Goal: Task Accomplishment & Management: Complete application form

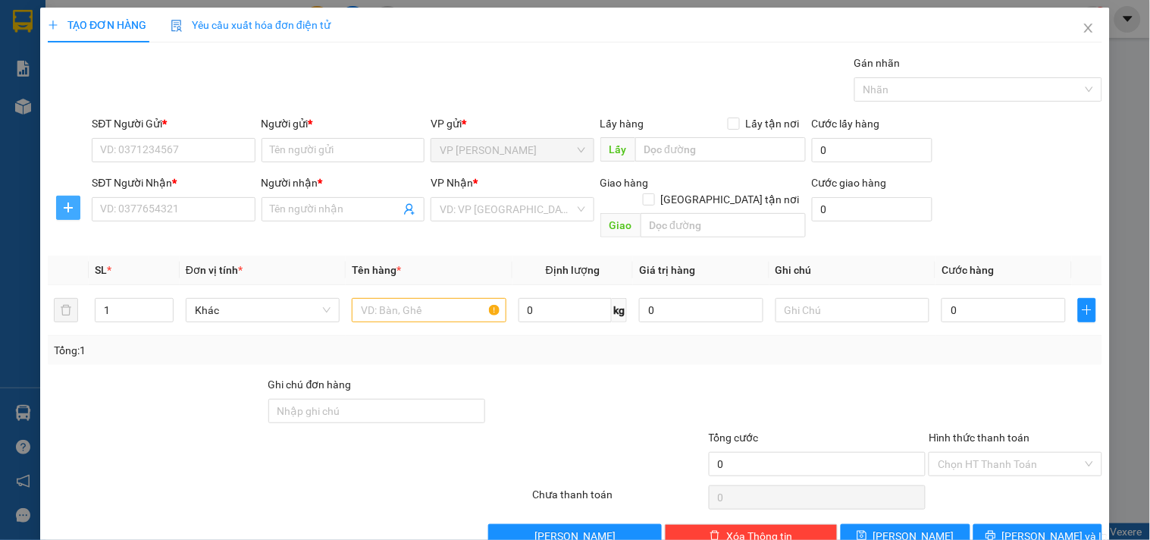
click at [56, 205] on button "button" at bounding box center [68, 208] width 24 height 24
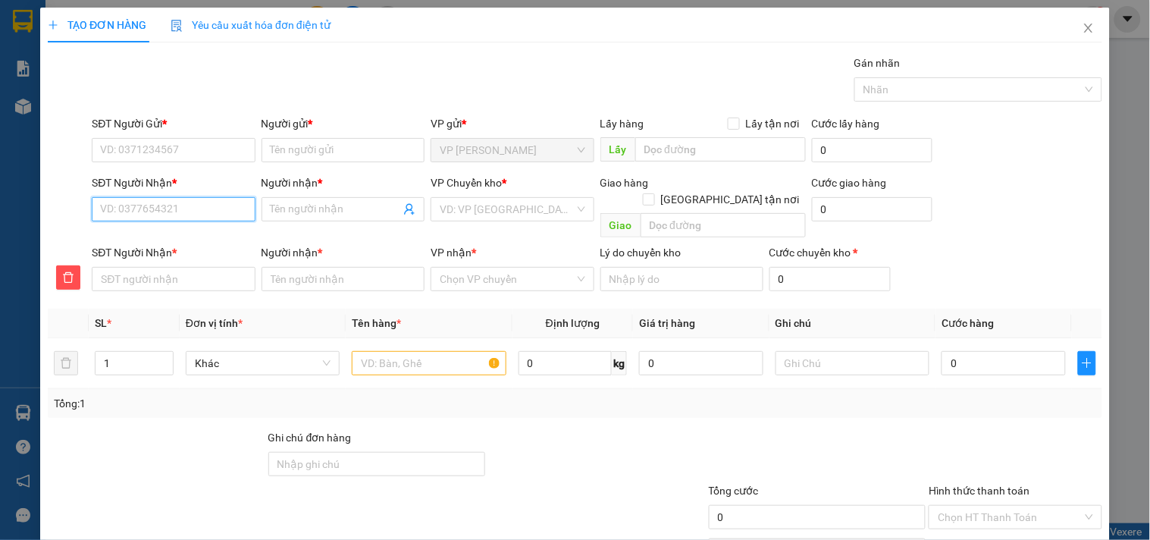
click at [146, 216] on input "SĐT Người Nhận *" at bounding box center [173, 209] width 163 height 24
type input "0"
type input "09"
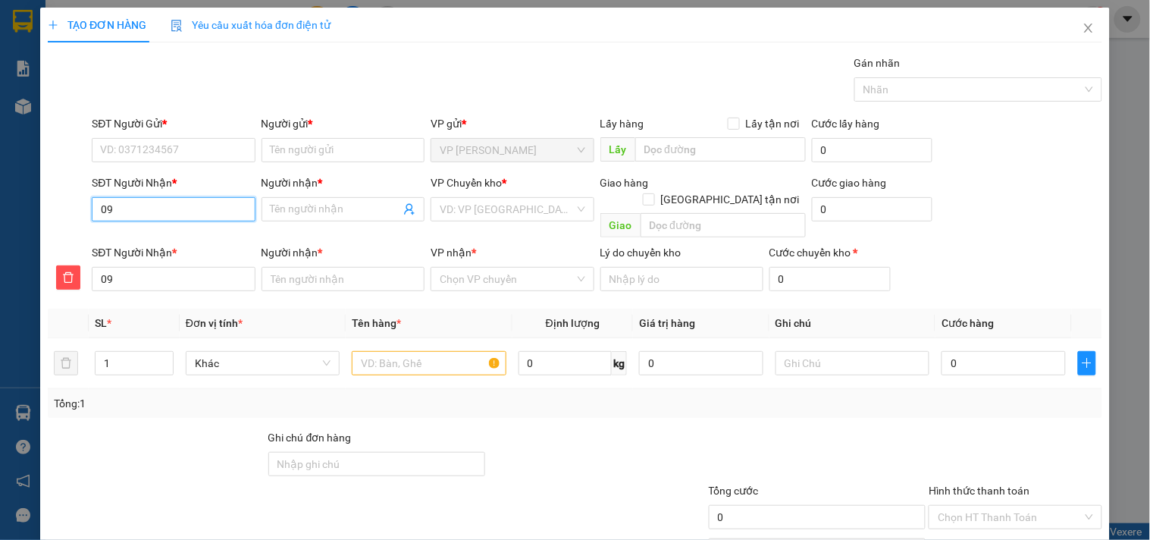
type input "096"
type input "0968"
type input "09684"
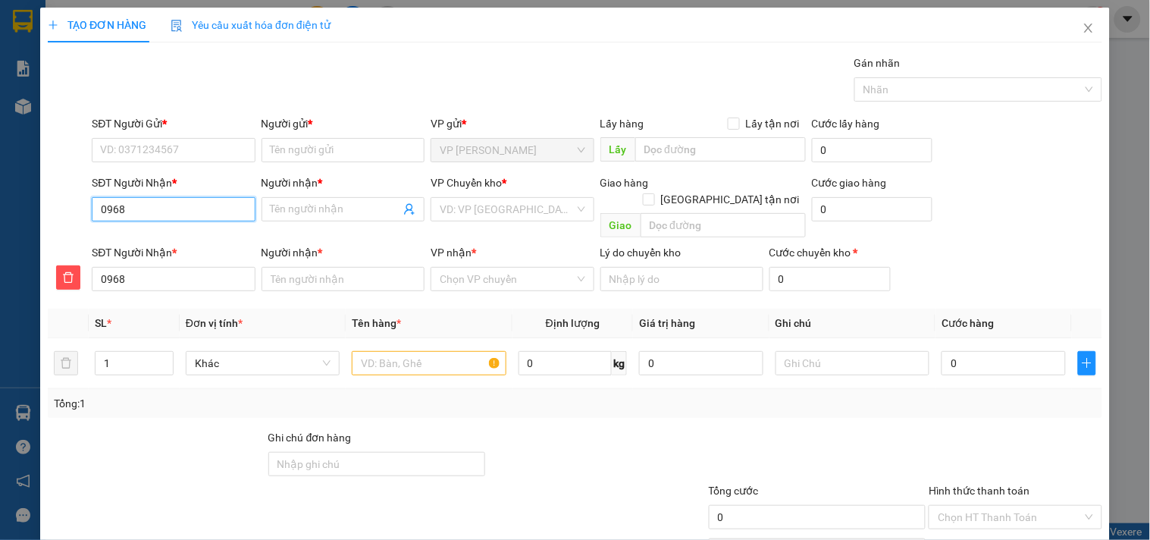
type input "09684"
type input "096841"
type input "0968414"
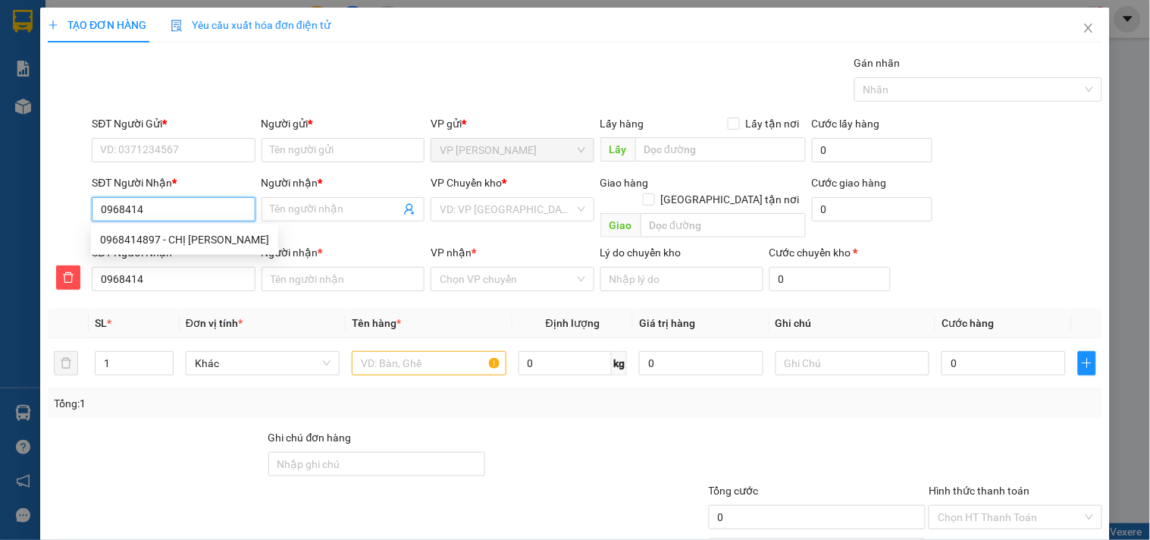
type input "09684148"
type input "096841489"
type input "0968414897"
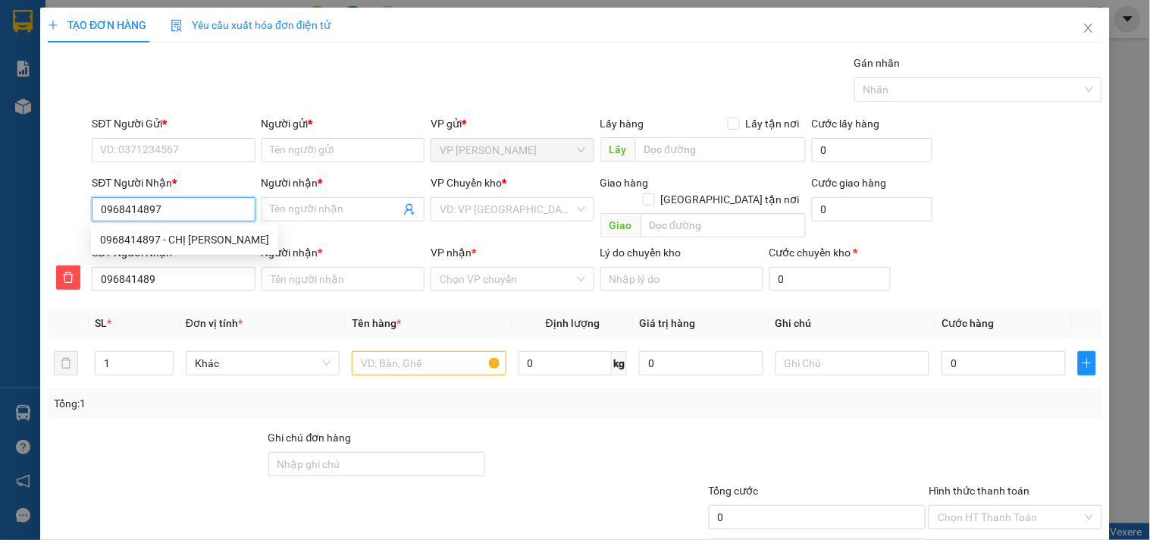
type input "0968414897"
click at [172, 244] on div "0968414897 - CHỊ [PERSON_NAME]" at bounding box center [184, 239] width 169 height 17
type input "CHỊ TÂM"
type input "100.000"
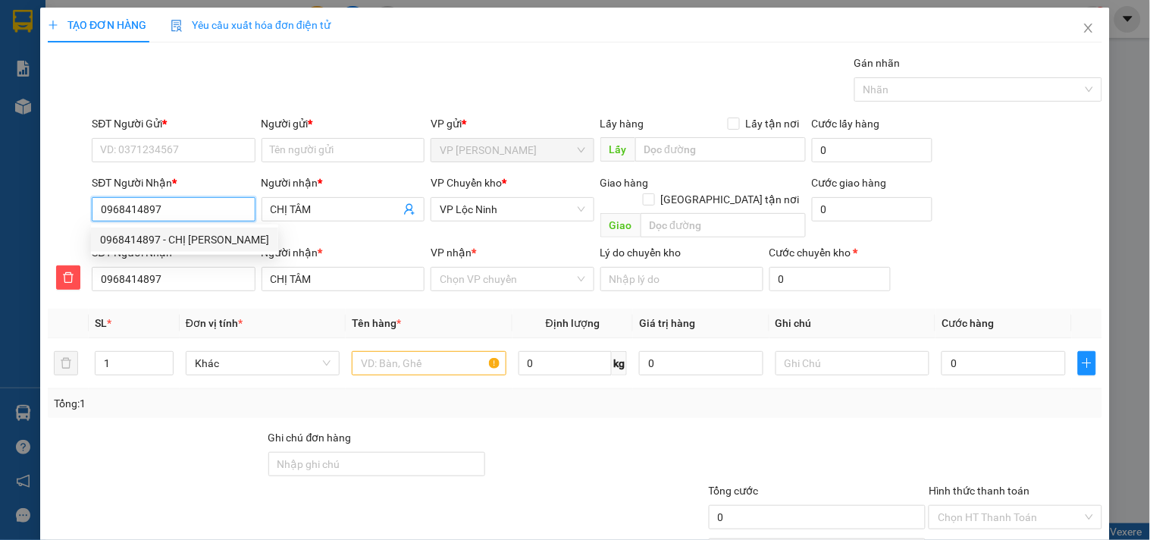
type input "100.000"
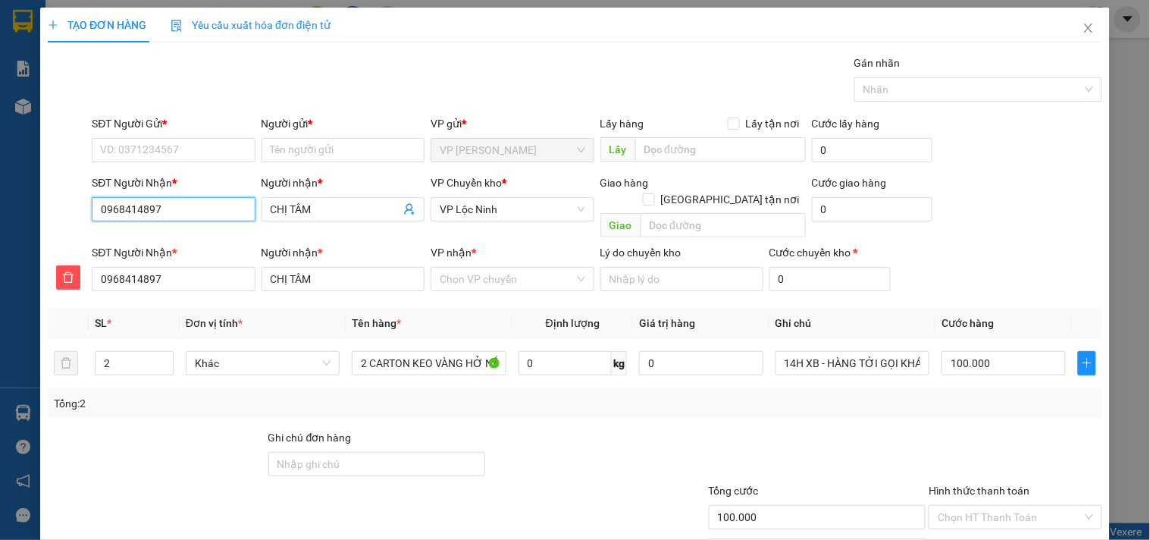
click at [197, 211] on input "0968414897" at bounding box center [173, 209] width 163 height 24
type input "0968414897"
click at [475, 64] on div "Gói vận chuyển * Tiêu chuẩn Gán nhãn Nhãn" at bounding box center [597, 81] width 1017 height 53
click at [187, 209] on input "0968414897" at bounding box center [173, 209] width 163 height 24
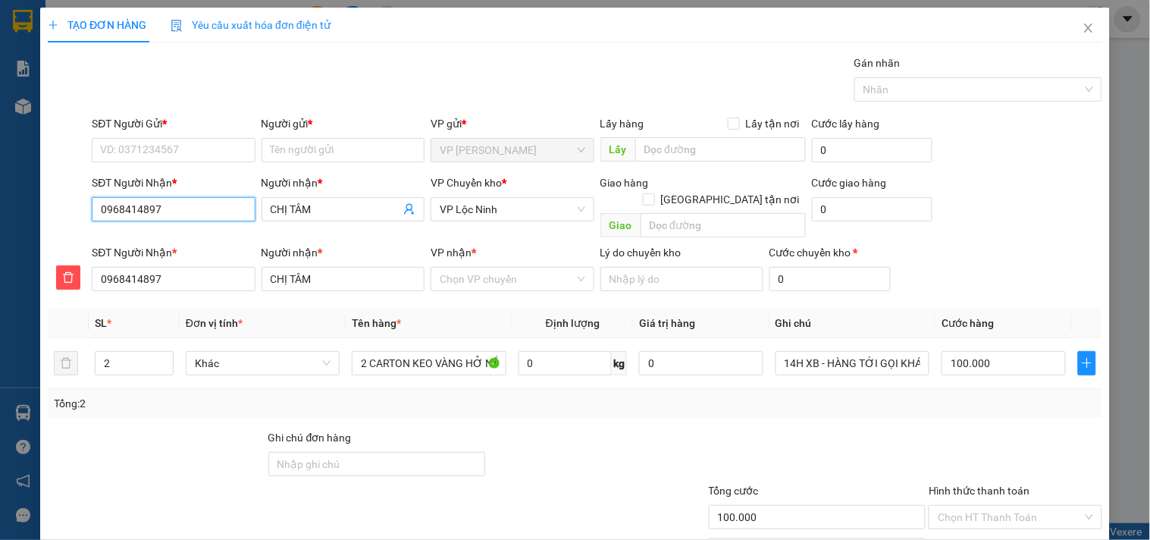
click at [187, 209] on input "0968414897" at bounding box center [173, 209] width 163 height 24
click at [126, 429] on div at bounding box center [156, 455] width 221 height 53
click at [1039, 353] on input "100.000" at bounding box center [1004, 363] width 124 height 24
type input "1"
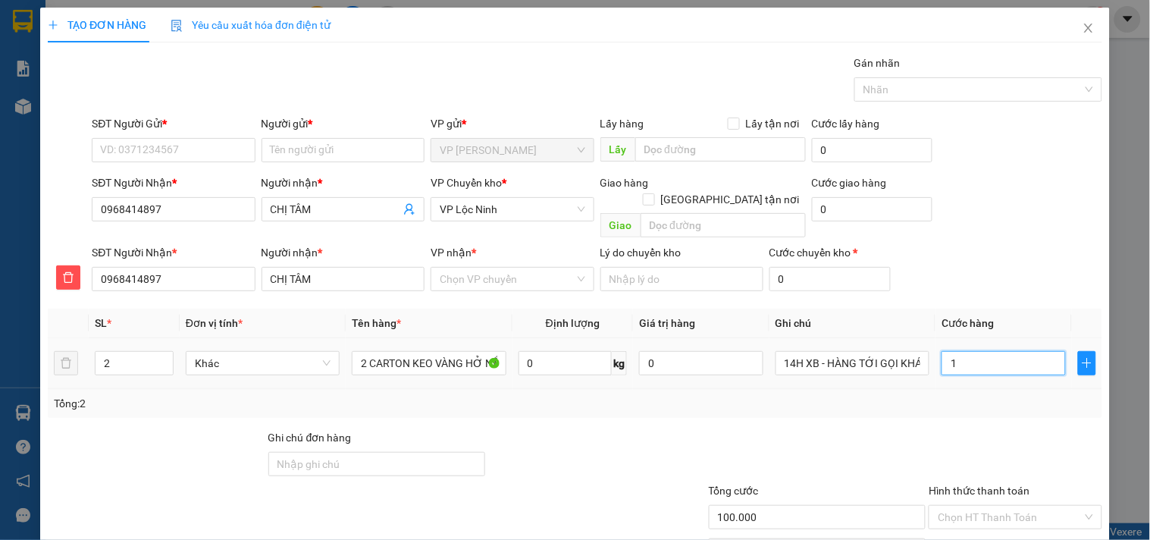
type input "1"
type input "12"
type input "120"
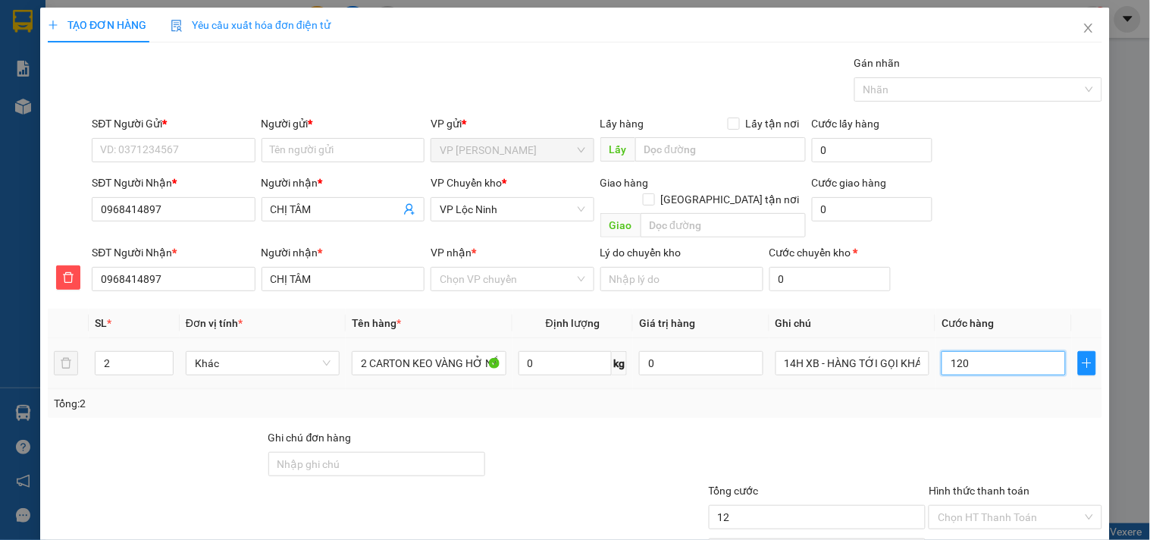
type input "120"
type input "1.200"
type input "12.000"
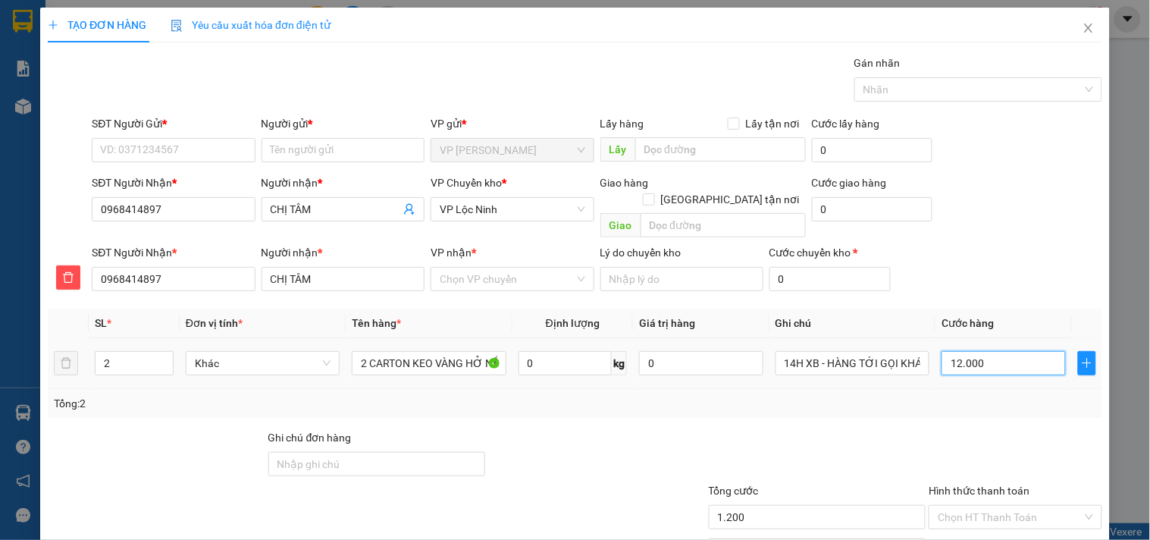
type input "12.000"
type input "120.000"
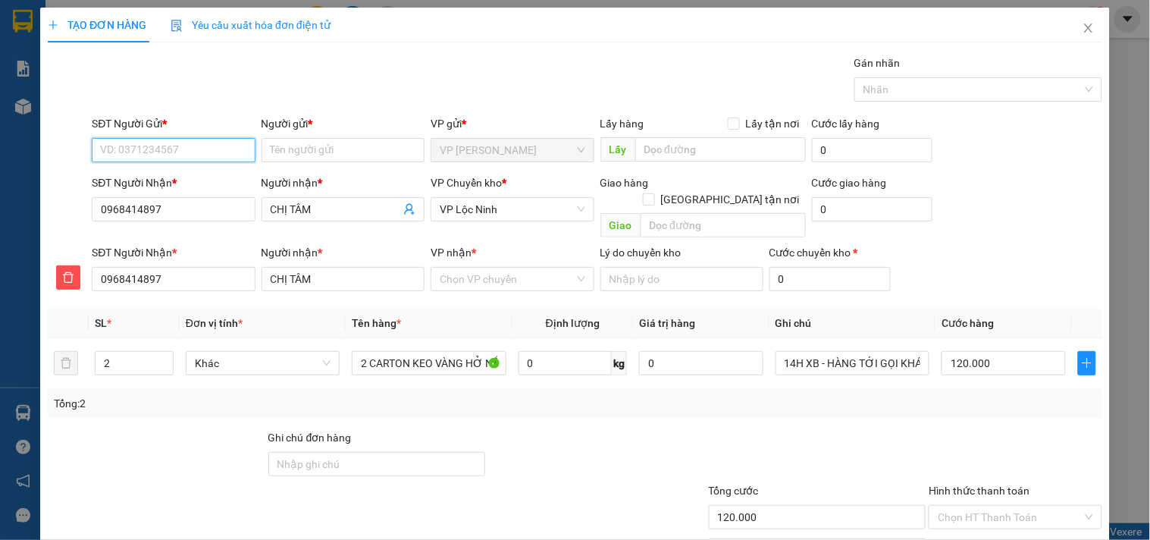
click at [159, 146] on input "SĐT Người Gửi *" at bounding box center [173, 150] width 163 height 24
type input "0937669170"
click at [206, 190] on div "0937669170 - Huệ" at bounding box center [171, 180] width 161 height 24
type input "Huệ"
type input "100.000"
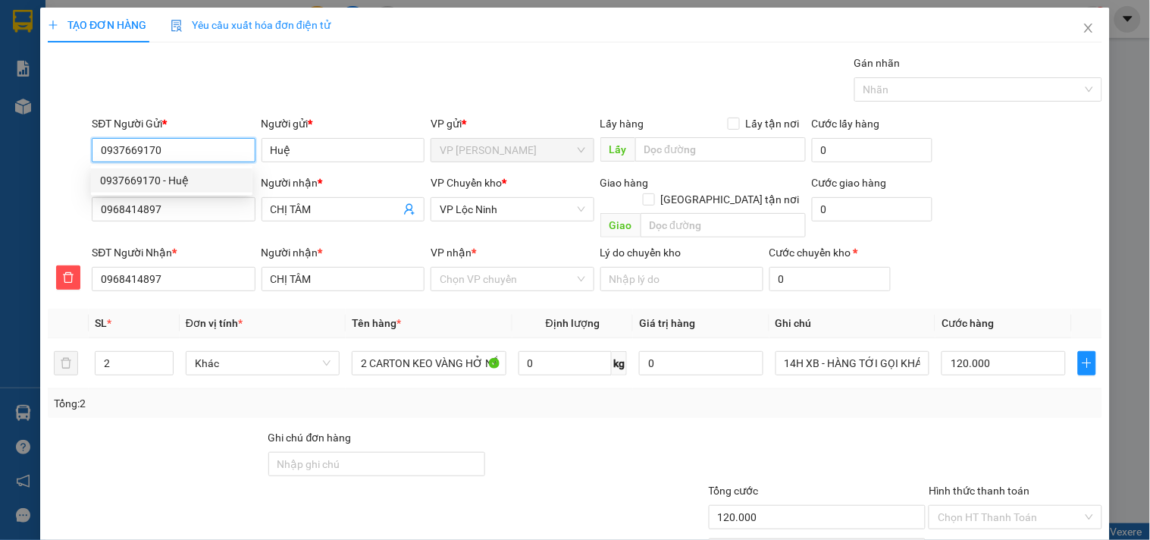
type input "100.000"
click at [503, 218] on span "VP Lộc Ninh" at bounding box center [512, 209] width 145 height 23
type input "0937669170"
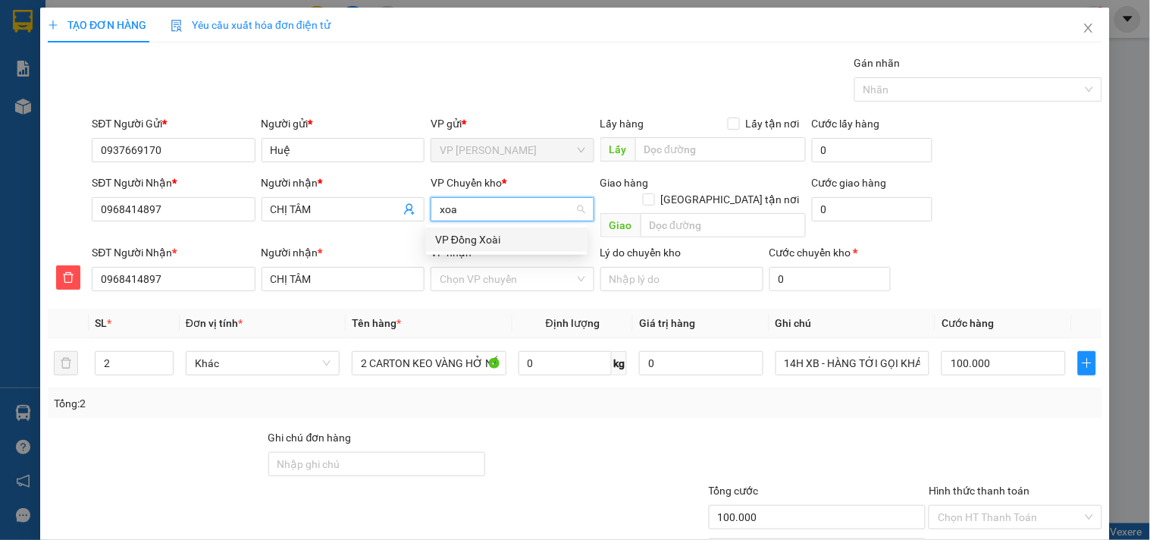
type input "xoai"
click at [503, 237] on div "VP Đồng Xoài" at bounding box center [506, 239] width 143 height 17
click at [503, 269] on input "VP nhận *" at bounding box center [507, 279] width 134 height 23
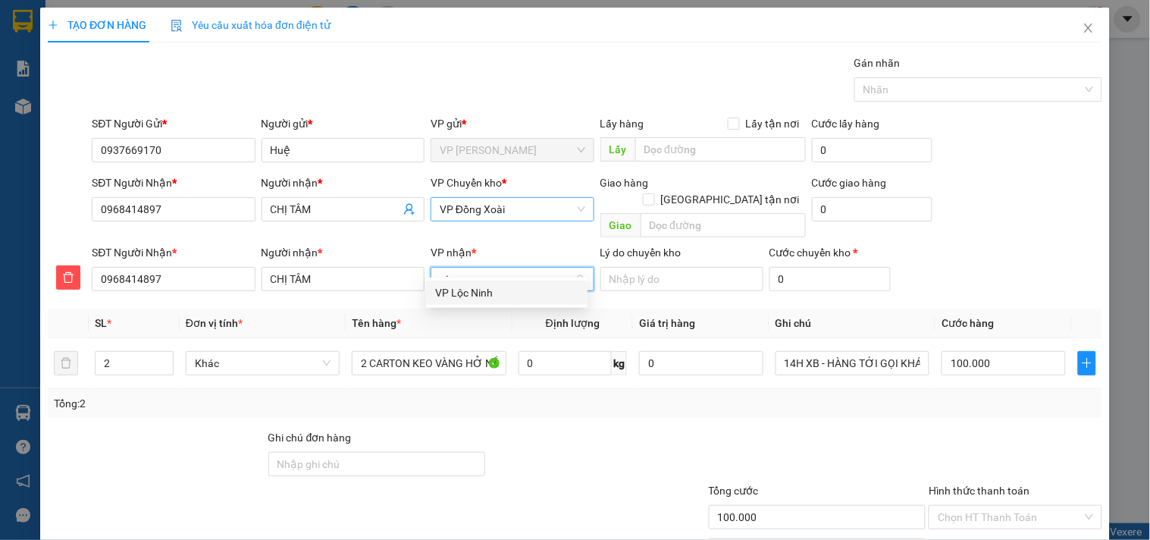
type input "ninh"
click at [480, 299] on div "VP Lộc Ninh" at bounding box center [506, 292] width 143 height 17
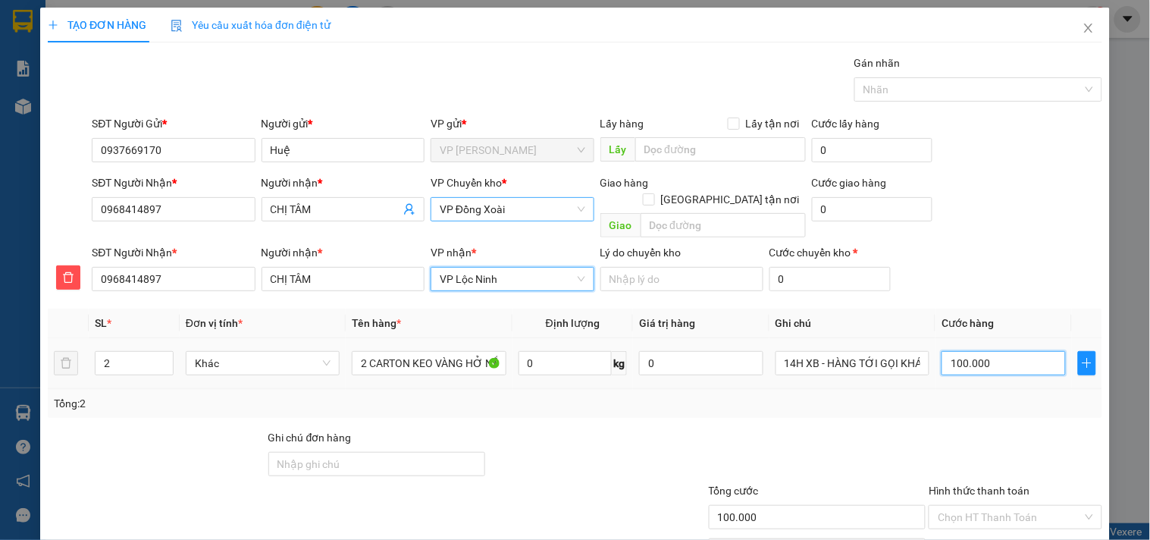
click at [996, 351] on input "100.000" at bounding box center [1004, 363] width 124 height 24
type input "1"
type input "12"
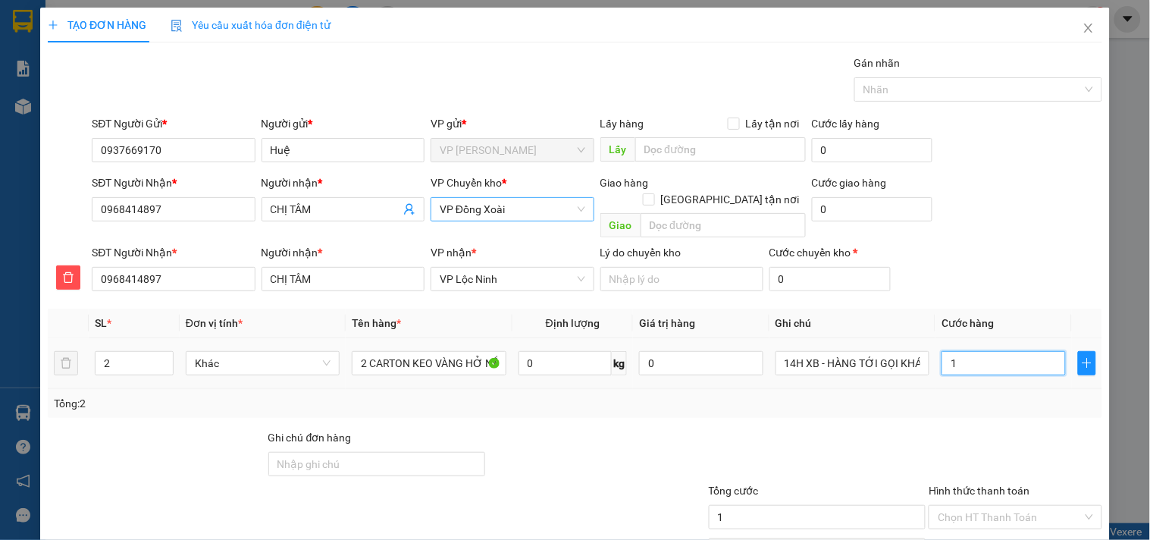
type input "12"
type input "120"
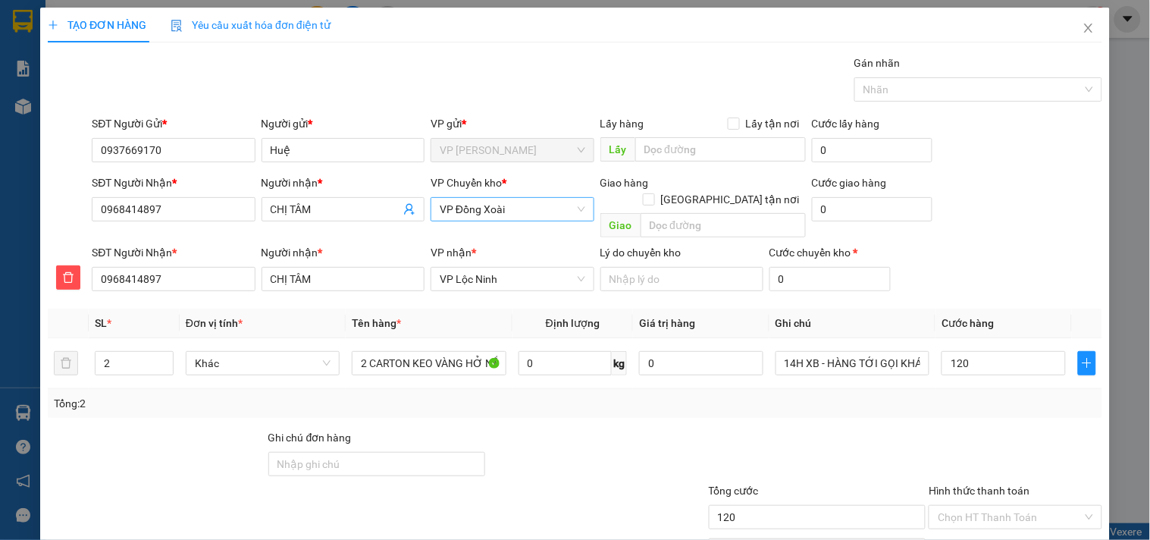
click at [1014, 250] on div "SĐT Người Nhận * 0968414897 Người nhận * CHỊ TÂM VP nhận * VP Lộc Ninh Lý do c…" at bounding box center [597, 270] width 1017 height 53
type input "120.000"
click at [1006, 506] on input "Hình thức thanh toán" at bounding box center [1010, 517] width 144 height 23
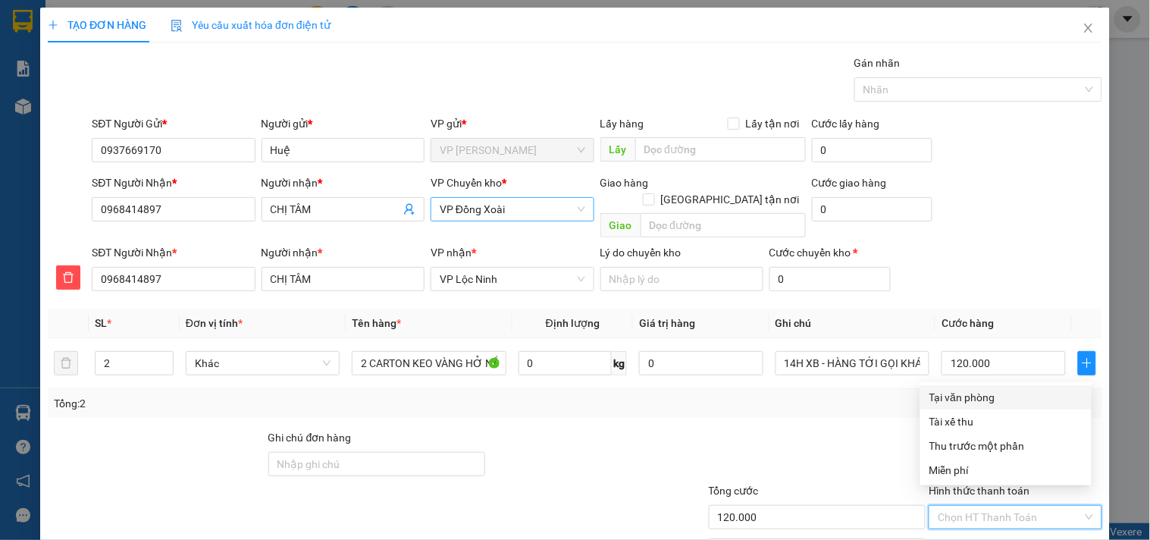
click at [984, 398] on div "Tại văn phòng" at bounding box center [1005, 397] width 153 height 17
type input "0"
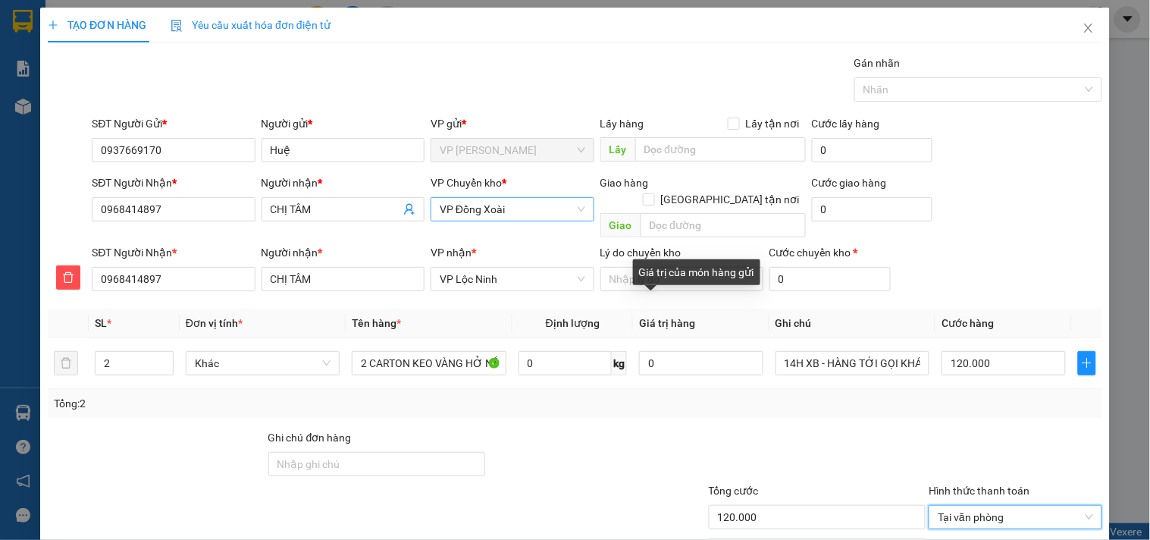
scroll to position [74, 0]
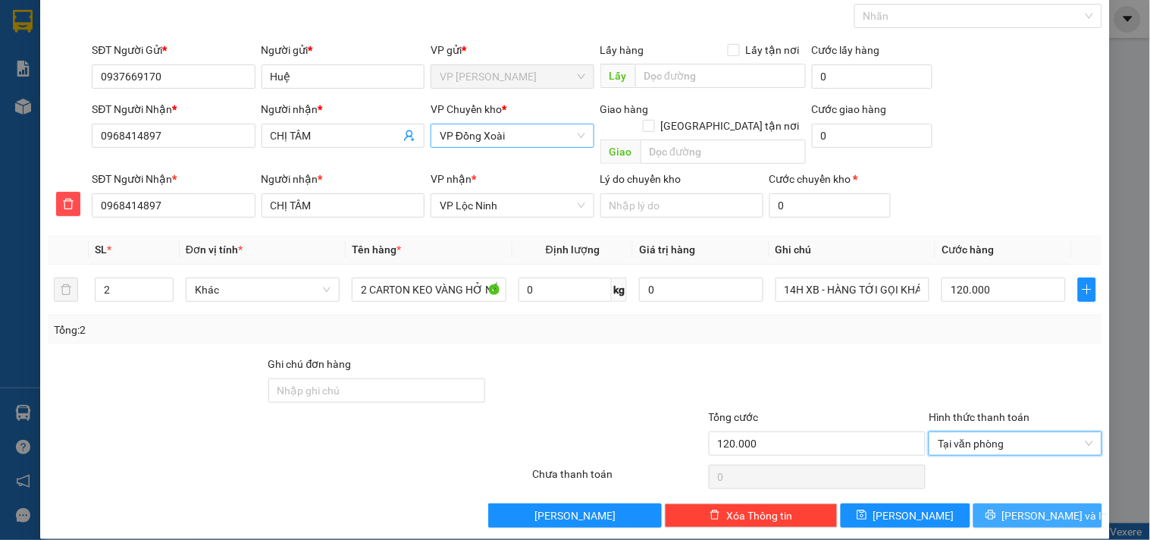
click at [1045, 507] on span "[PERSON_NAME] và In" at bounding box center [1055, 515] width 106 height 17
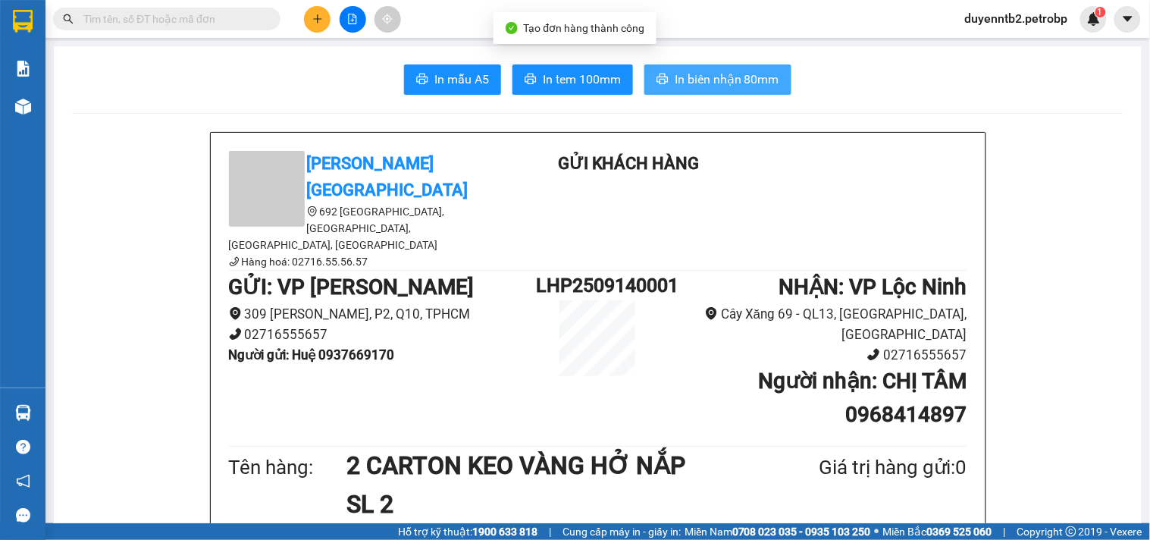
click at [695, 81] on span "In biên nhận 80mm" at bounding box center [727, 79] width 105 height 19
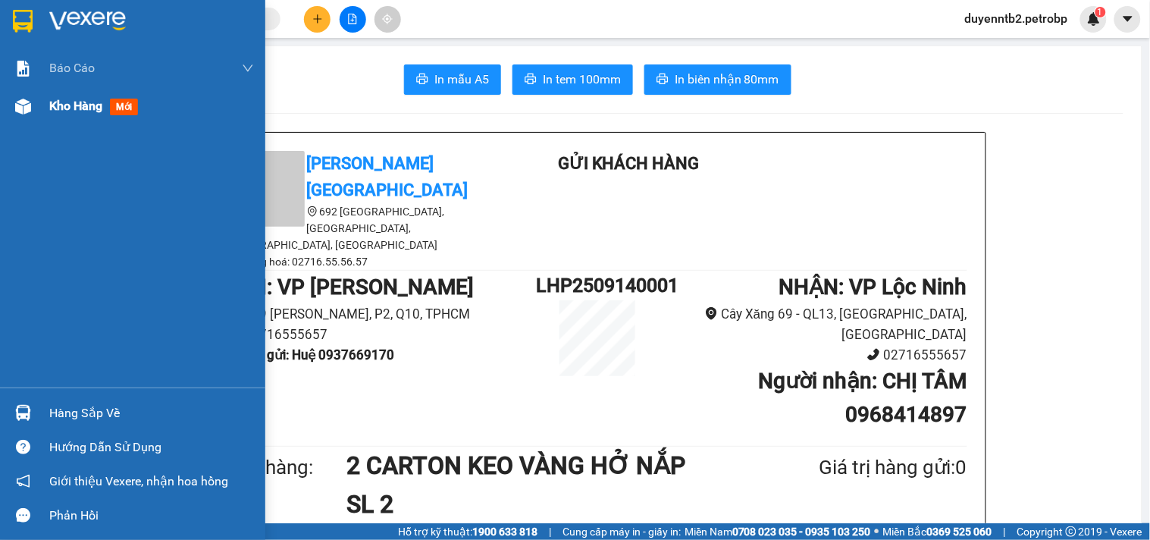
click at [79, 99] on span "Kho hàng" at bounding box center [75, 106] width 53 height 14
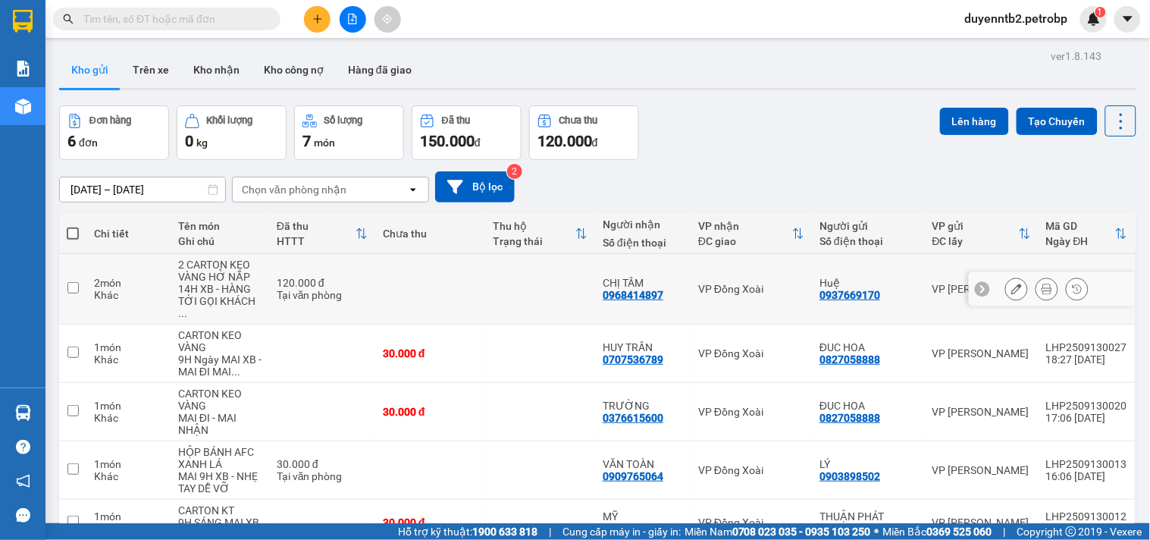
click at [1013, 284] on button at bounding box center [1016, 289] width 21 height 27
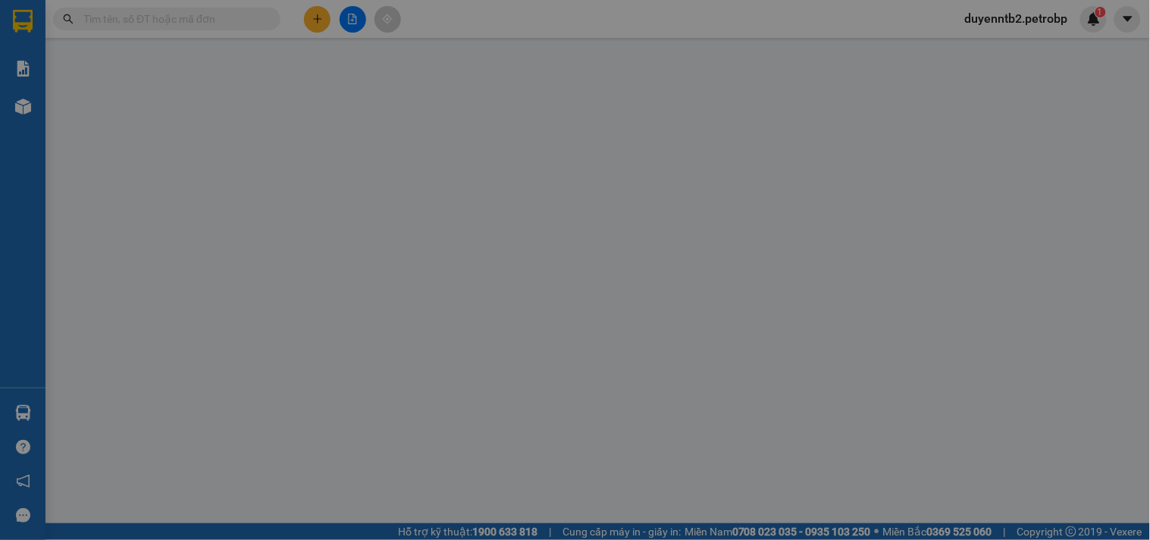
type input "0937669170"
type input "0968414897"
type input "120.000"
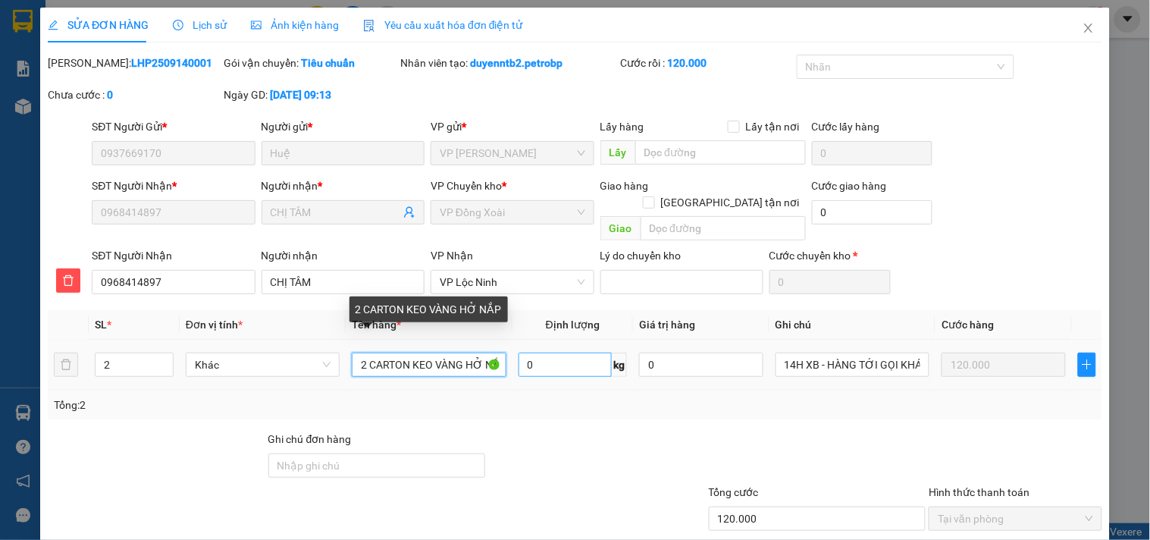
scroll to position [0, 11]
drag, startPoint x: 463, startPoint y: 351, endPoint x: 544, endPoint y: 347, distance: 80.4
click at [544, 347] on tr "2 Khác 2 CARTON KEO VÀNG HỞ NẮP 0 kg 0 14H XB - HÀNG TỚI GỌI KHÁCH LIỀN DÙM EM-…" at bounding box center [575, 365] width 1055 height 51
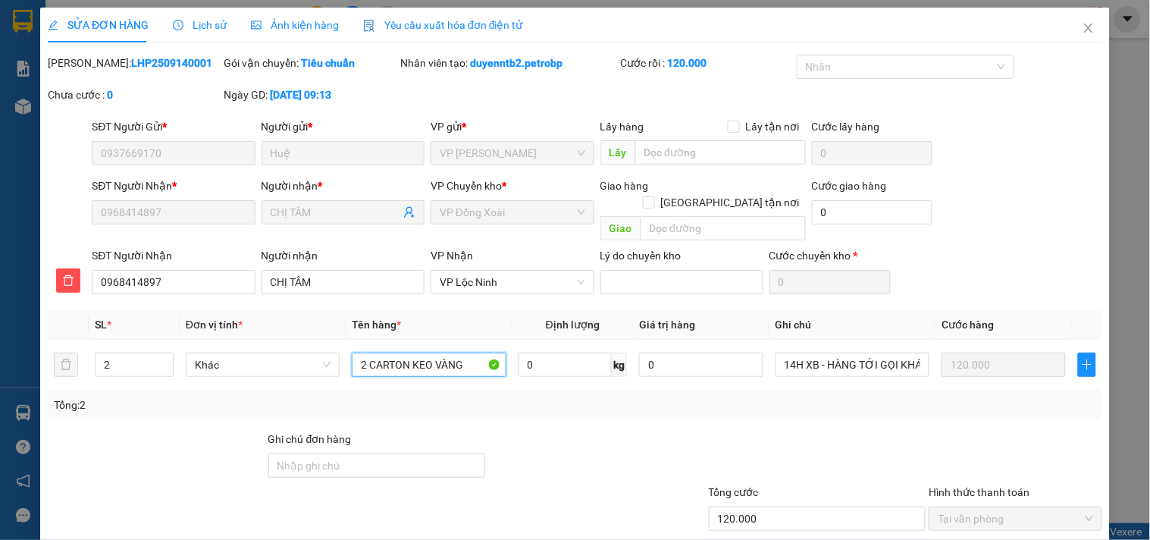
scroll to position [76, 0]
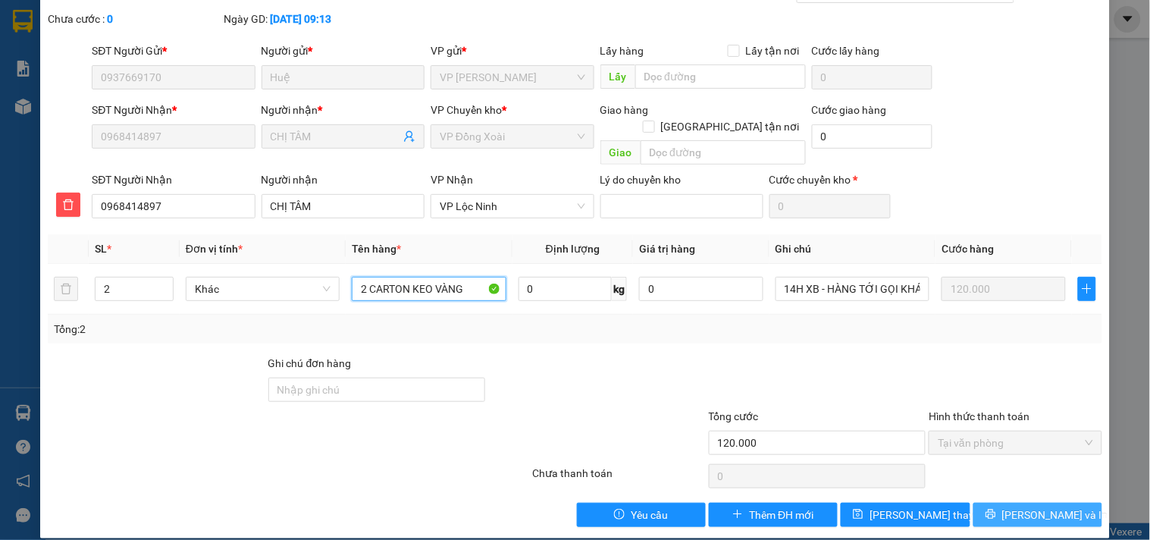
type input "2 CARTON KEO VÀNG"
click at [1014, 506] on span "[PERSON_NAME] và In" at bounding box center [1055, 514] width 106 height 17
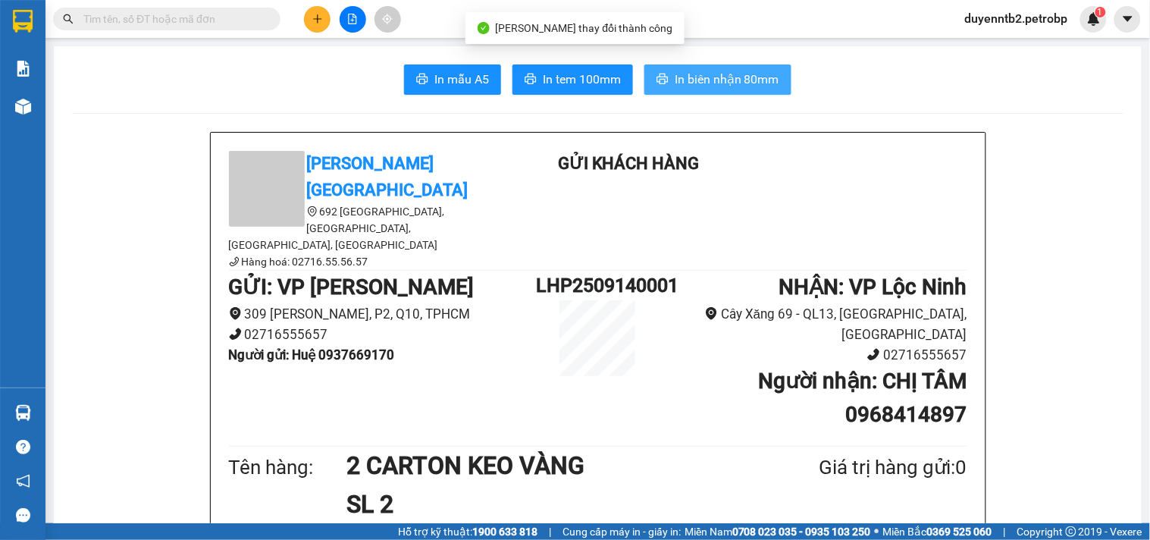
click at [683, 80] on span "In biên nhận 80mm" at bounding box center [727, 79] width 105 height 19
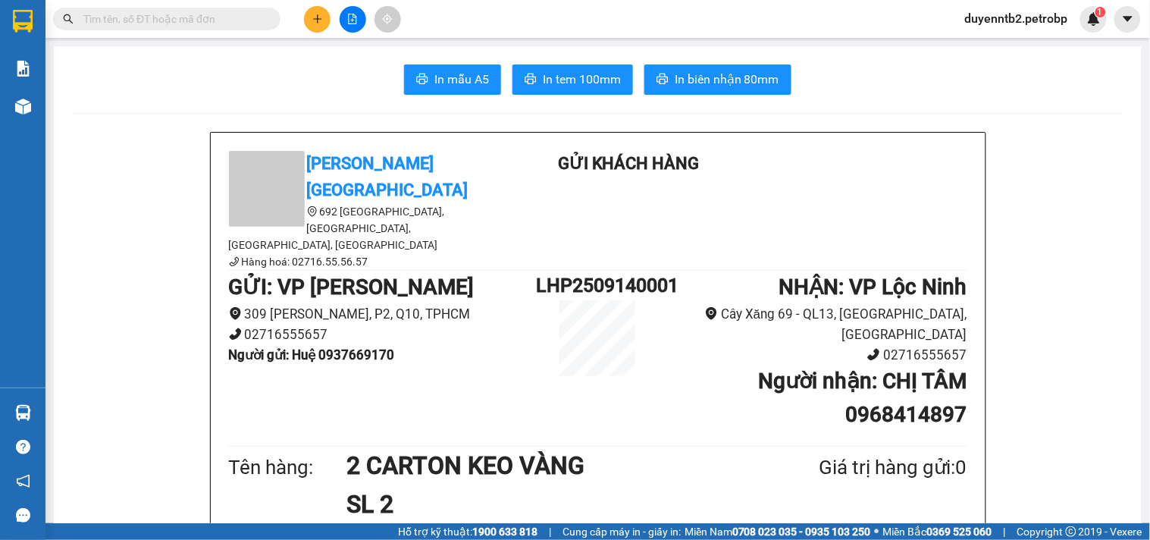
click at [559, 78] on span "In tem 100mm" at bounding box center [582, 79] width 78 height 19
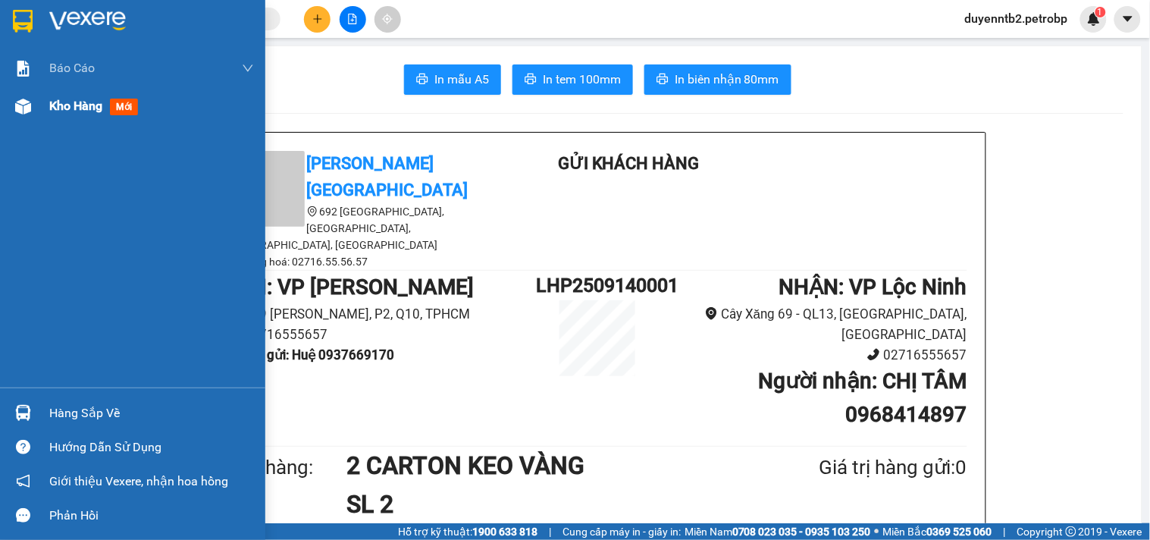
click at [39, 104] on div "Kho hàng mới" at bounding box center [132, 106] width 265 height 38
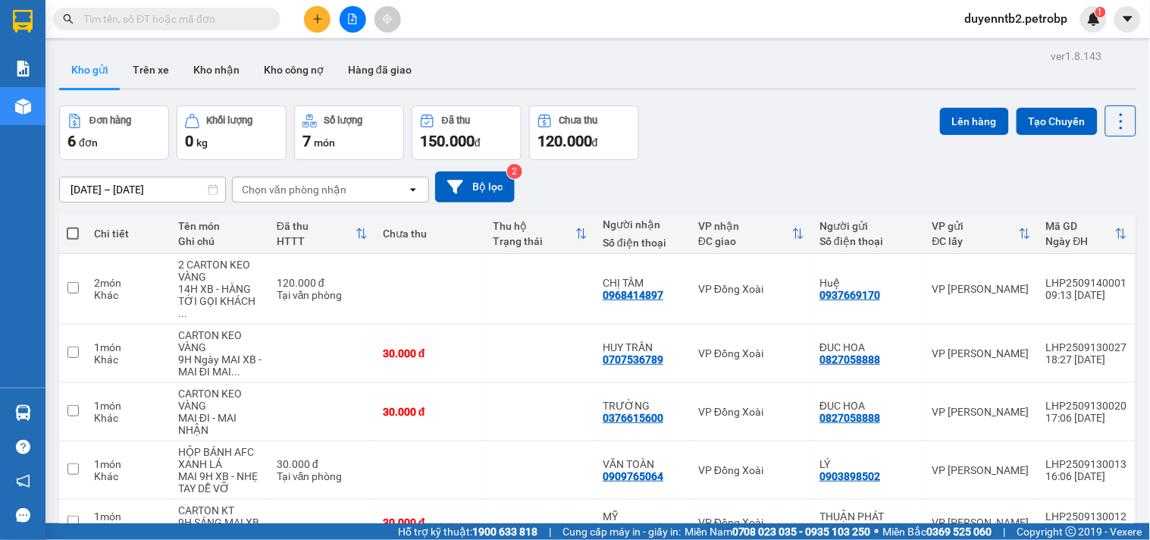
click at [68, 233] on span at bounding box center [73, 233] width 12 height 12
click at [73, 226] on input "checkbox" at bounding box center [73, 226] width 0 height 0
checkbox input "true"
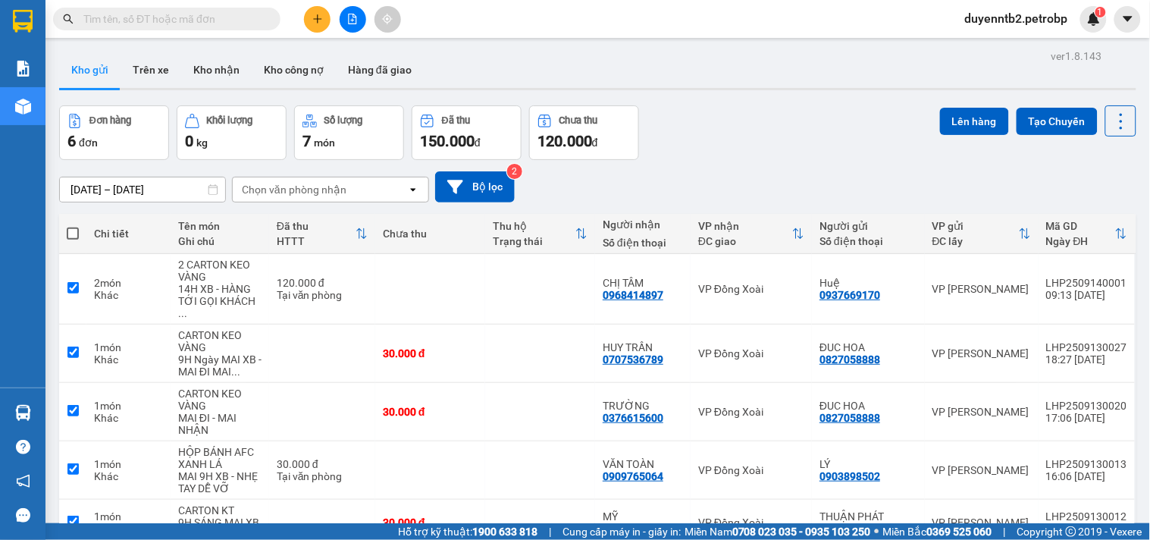
checkbox input "true"
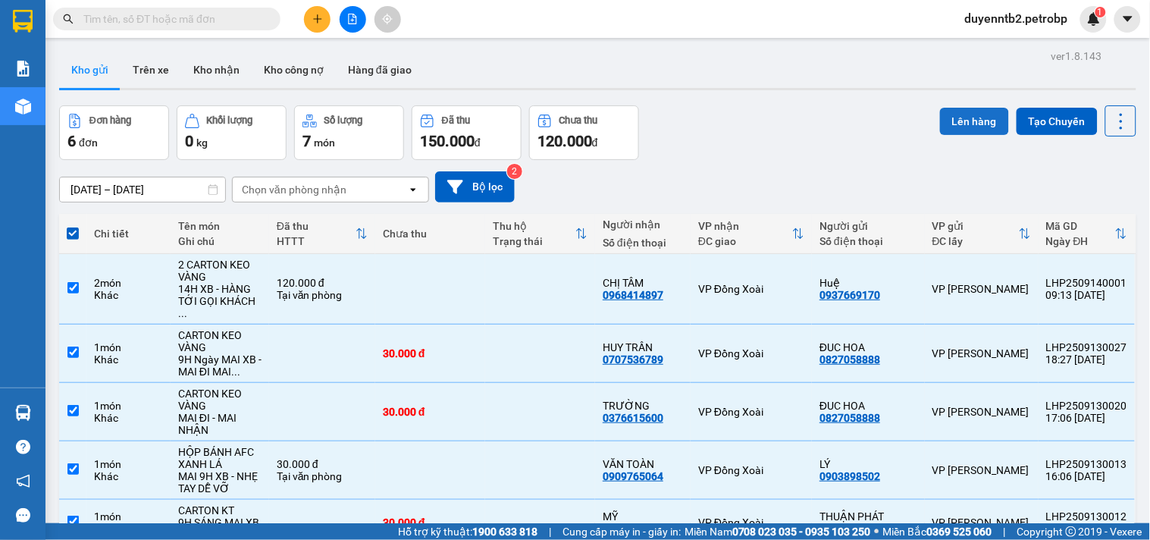
click at [991, 121] on button "Lên hàng" at bounding box center [974, 121] width 69 height 27
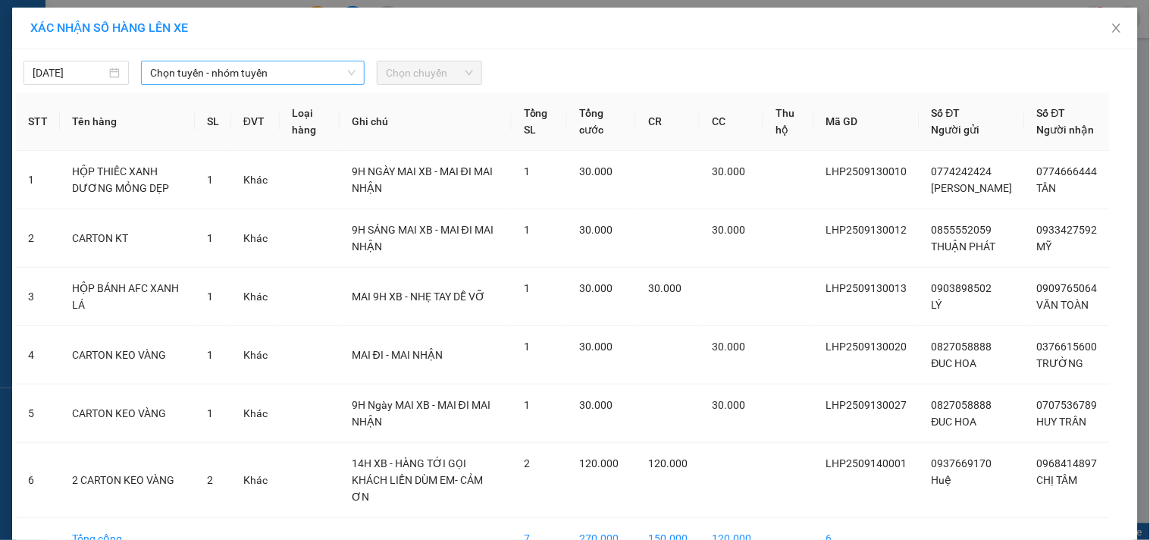
click at [213, 69] on span "Chọn tuyến - nhóm tuyến" at bounding box center [252, 72] width 205 height 23
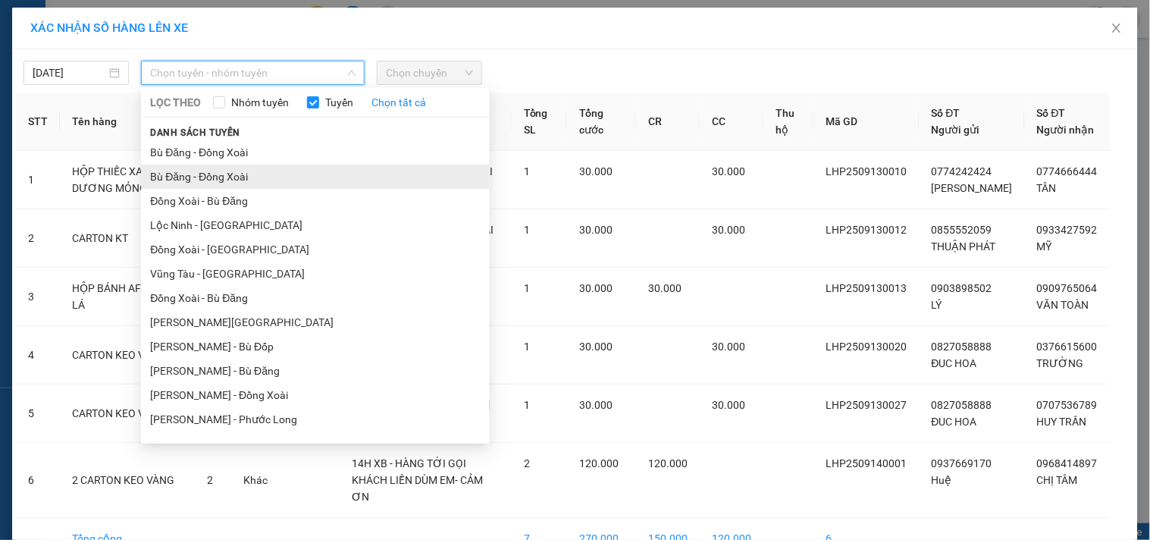
scroll to position [84, 0]
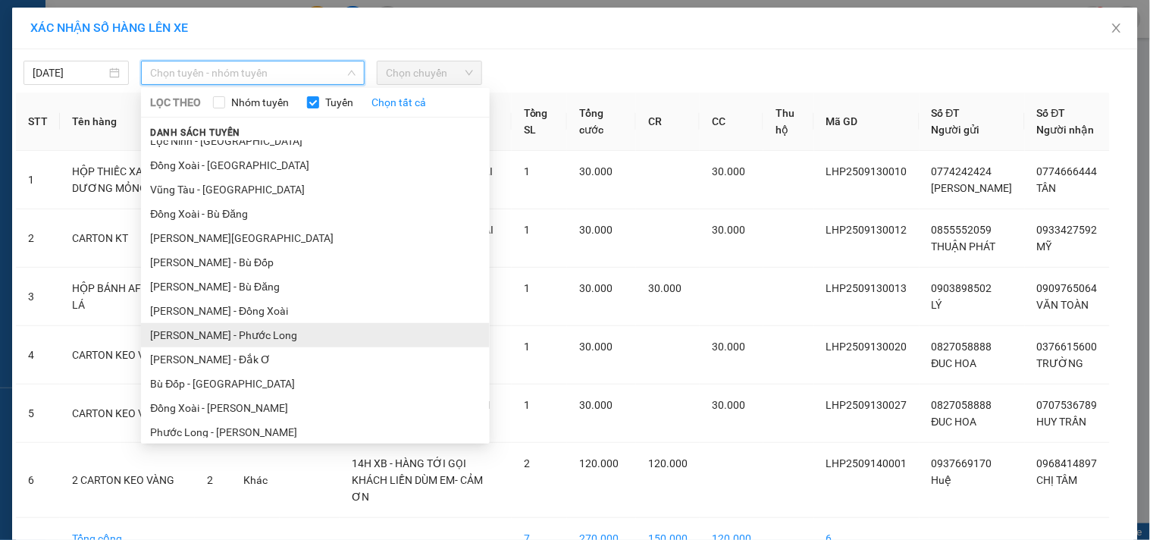
click at [276, 337] on li "[PERSON_NAME] - Phước Long" at bounding box center [315, 335] width 349 height 24
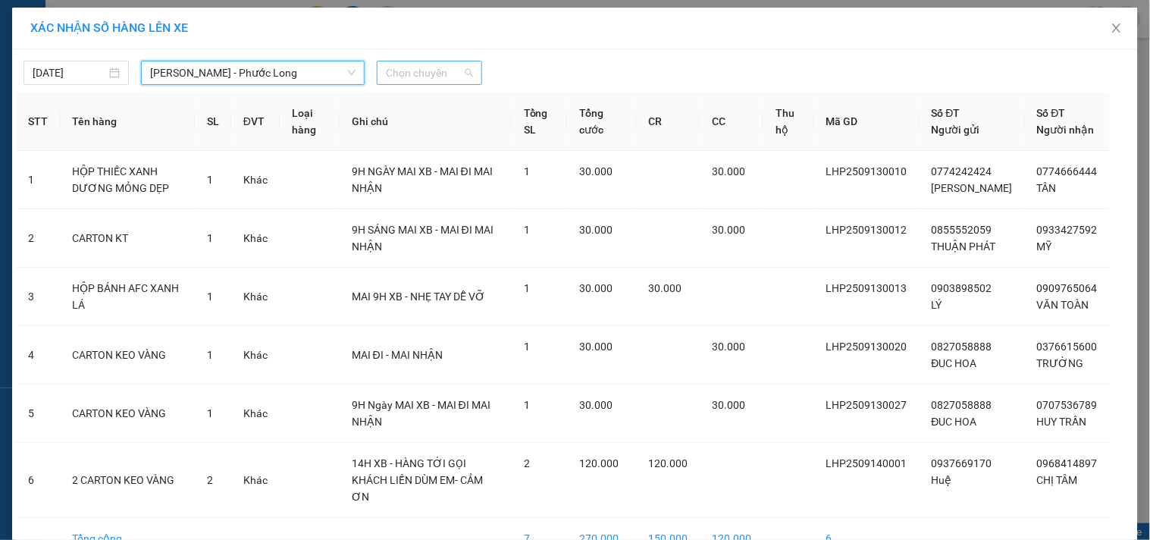
click at [448, 72] on span "Chọn chuyến" at bounding box center [429, 72] width 87 height 23
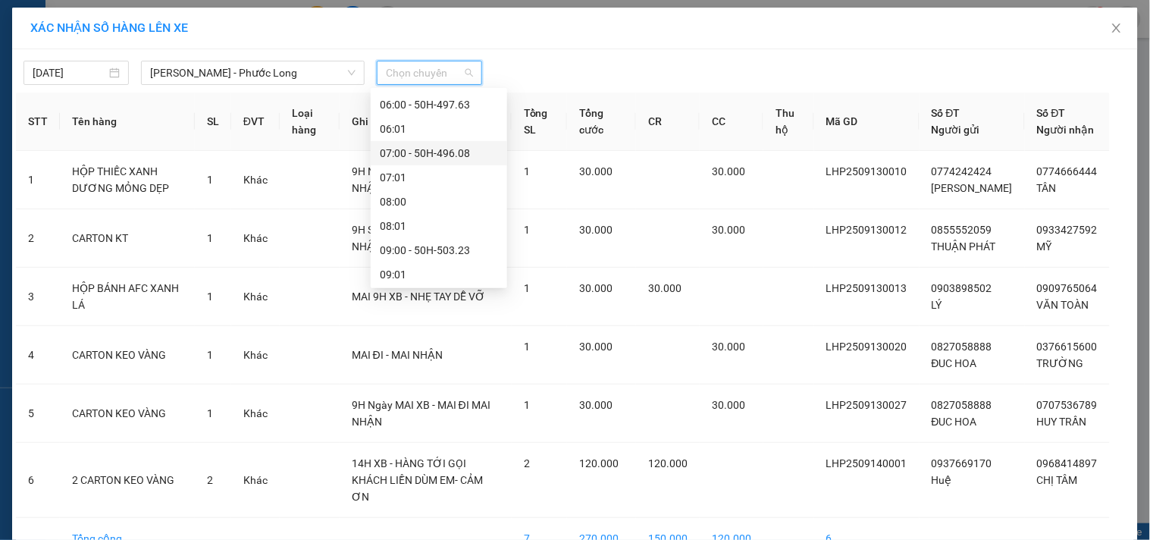
scroll to position [252, 0]
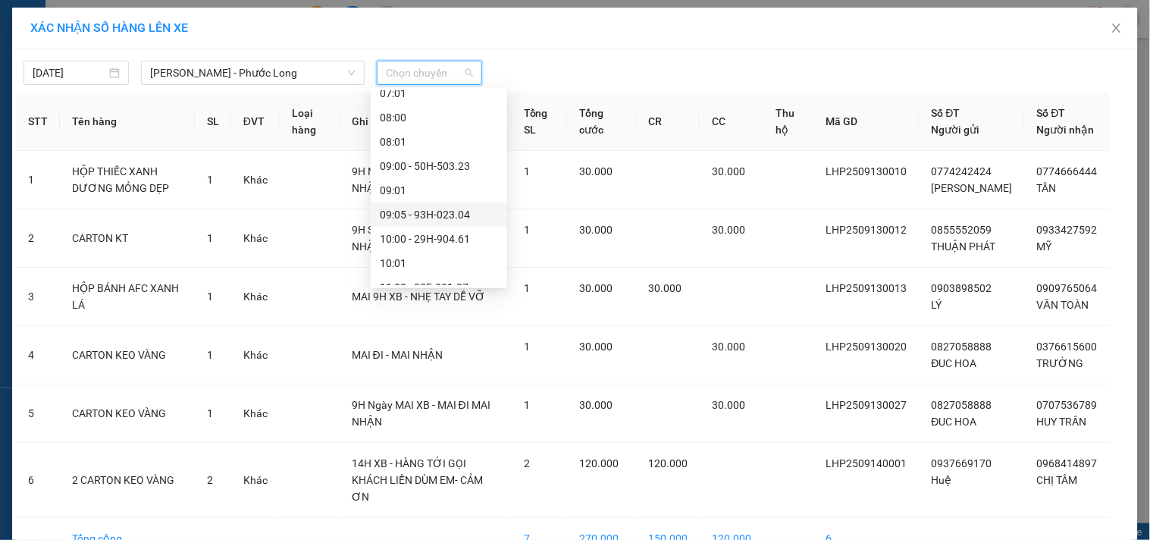
click at [466, 215] on div "09:05 - 93H-023.04" at bounding box center [439, 214] width 118 height 17
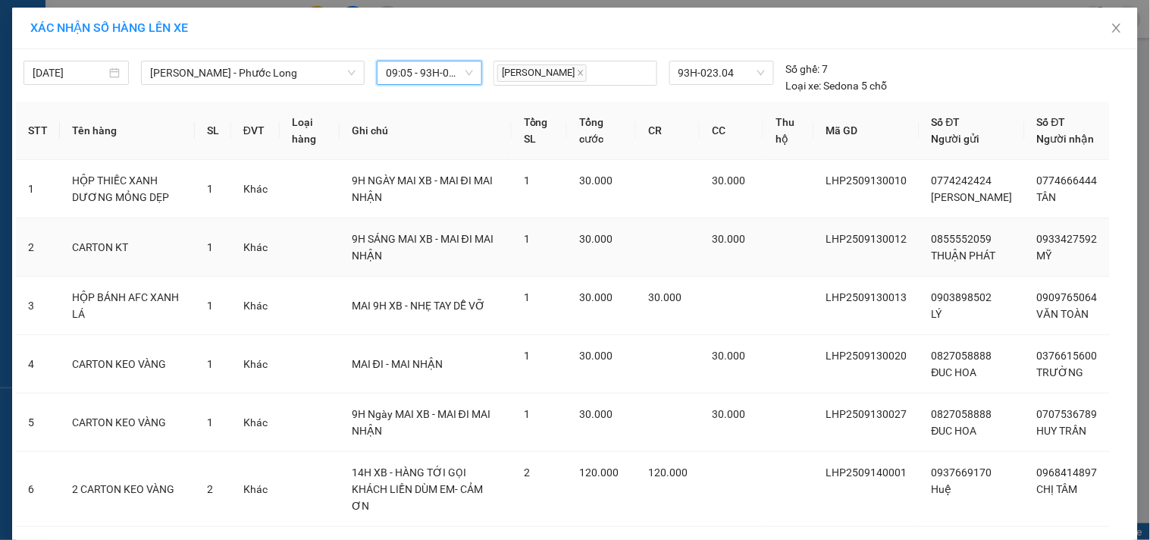
scroll to position [131, 0]
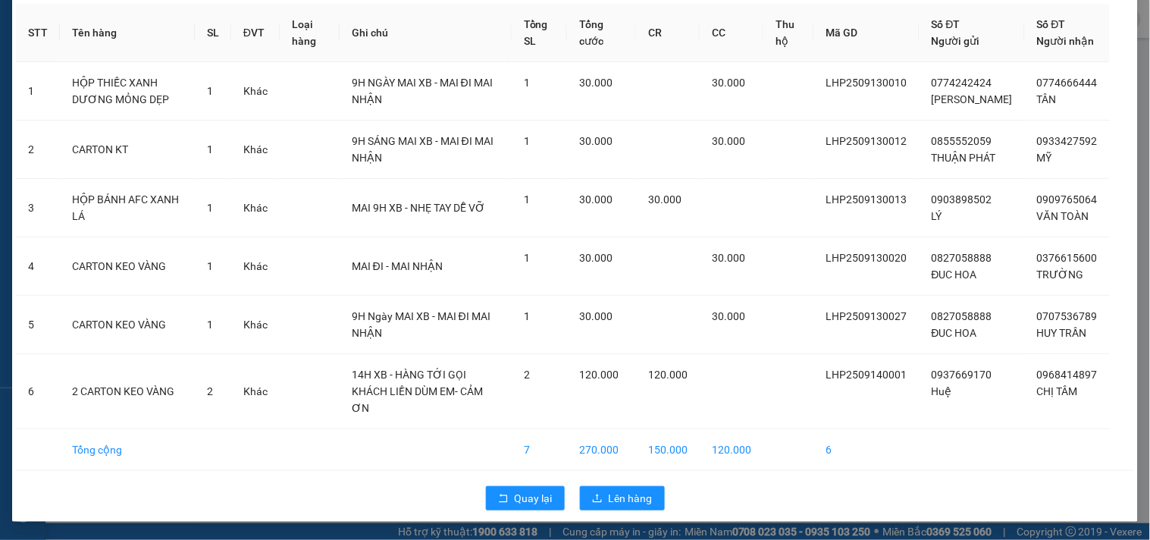
click at [630, 512] on div "Quay lại Lên hàng" at bounding box center [575, 497] width 1118 height 39
click at [632, 498] on span "Lên hàng" at bounding box center [631, 498] width 44 height 17
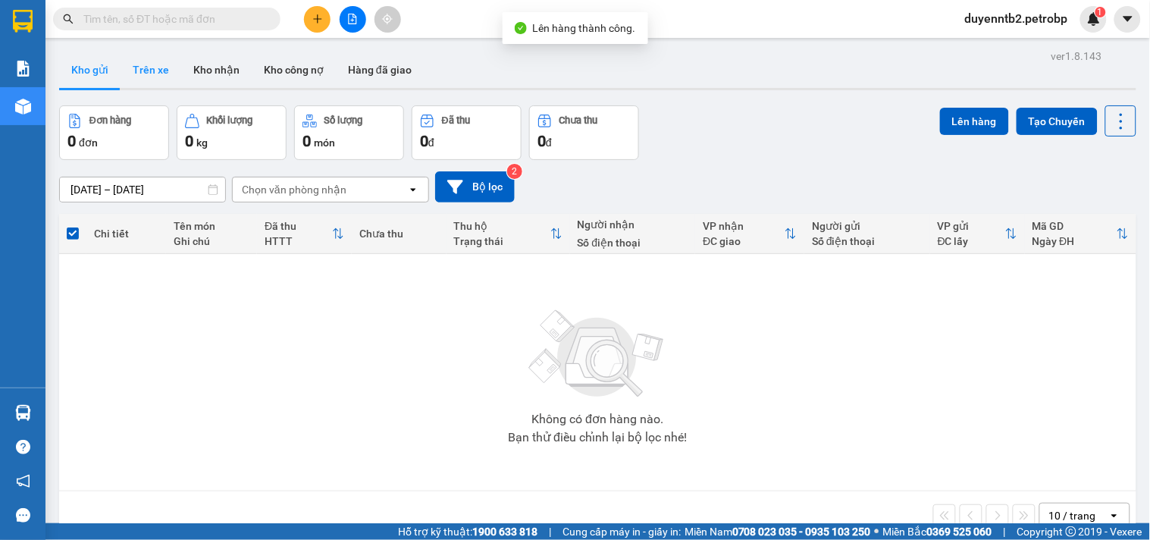
click at [148, 70] on button "Trên xe" at bounding box center [151, 70] width 61 height 36
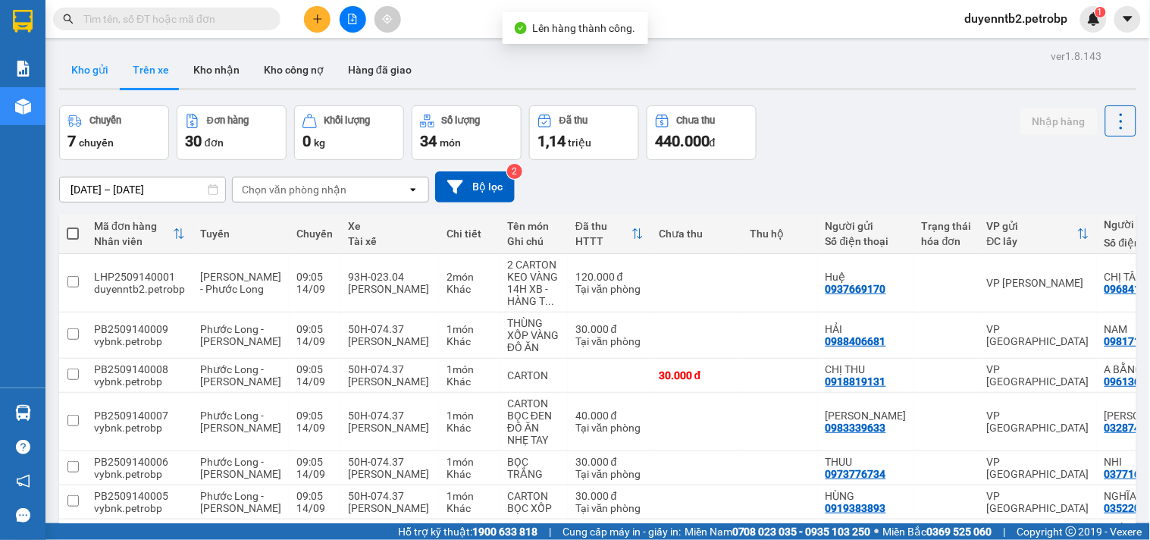
click at [95, 74] on button "Kho gửi" at bounding box center [89, 70] width 61 height 36
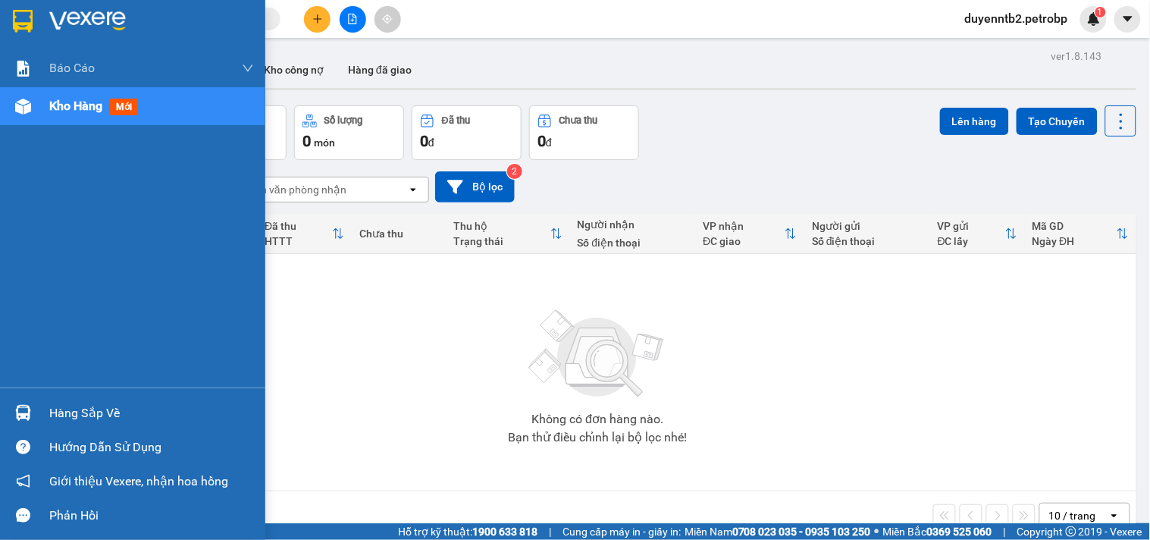
click at [122, 413] on div "Hàng sắp về" at bounding box center [151, 413] width 205 height 23
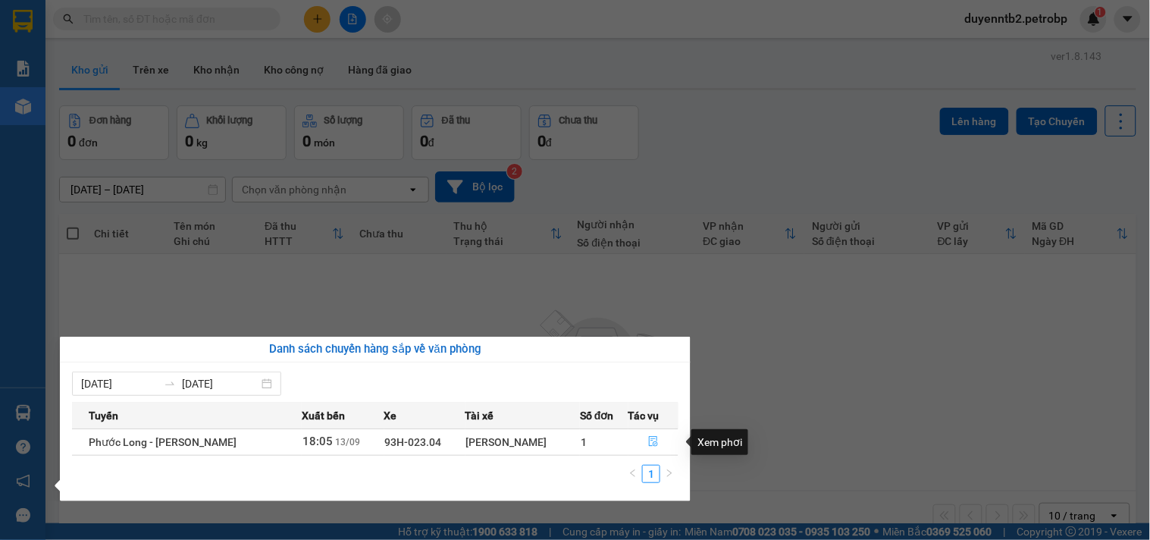
click at [649, 444] on icon "file-done" at bounding box center [653, 441] width 11 height 11
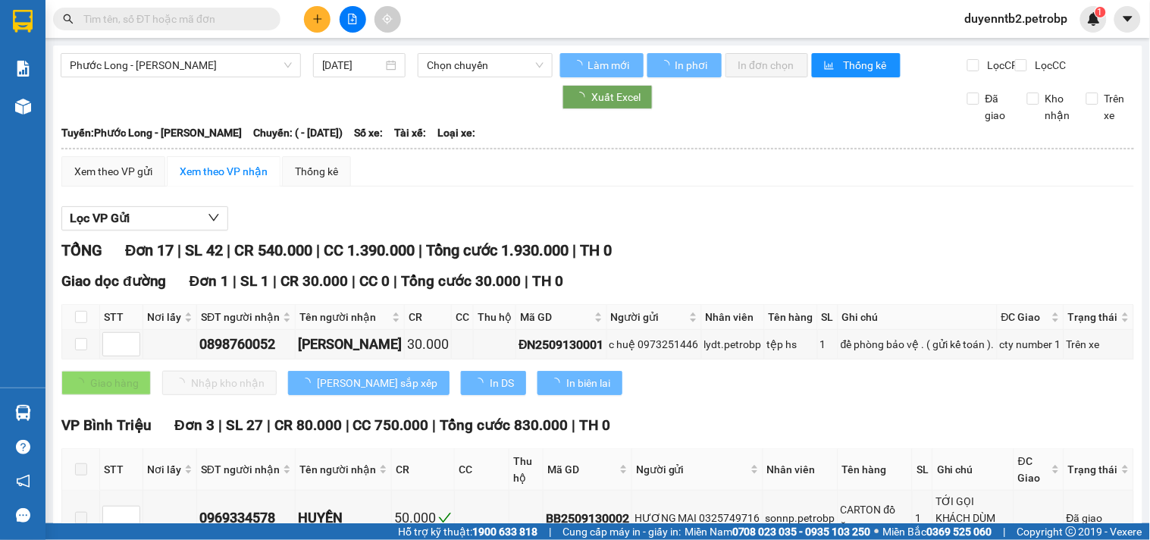
type input "[DATE]"
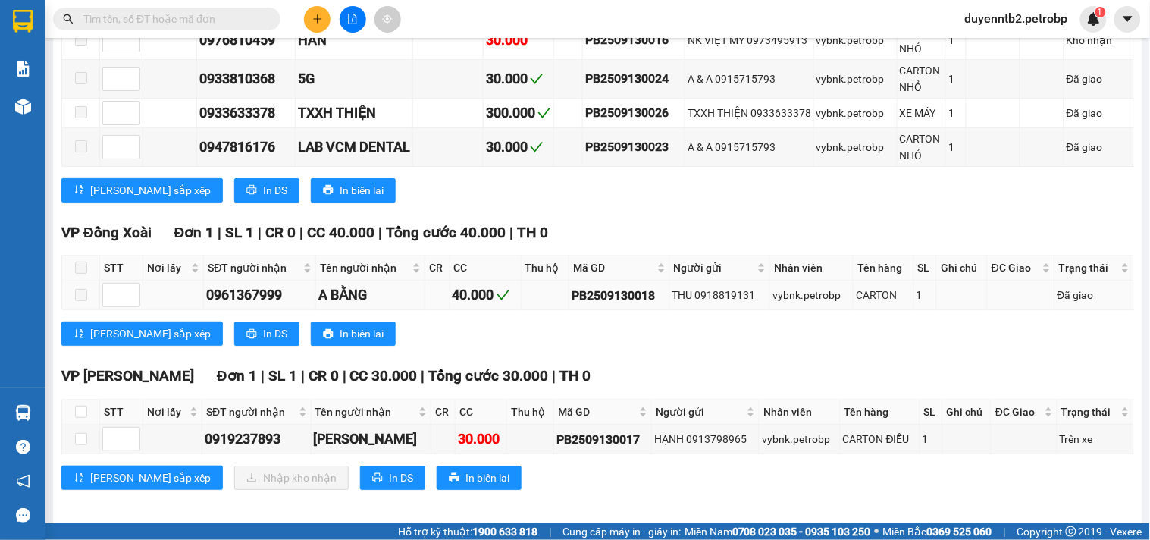
scroll to position [1296, 0]
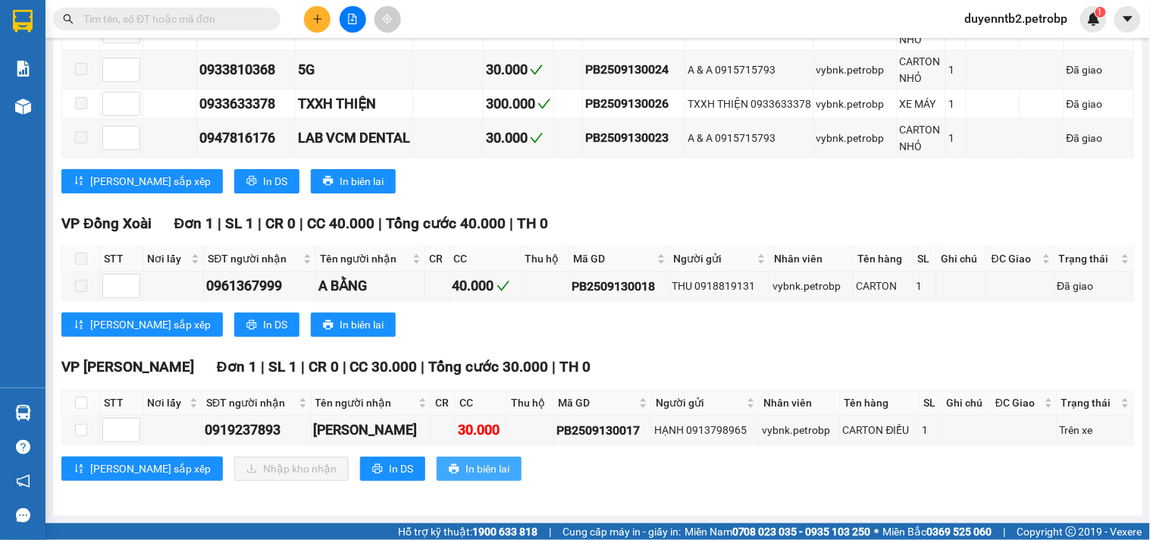
click at [465, 467] on span "In biên lai" at bounding box center [487, 468] width 44 height 17
click at [80, 428] on input "checkbox" at bounding box center [81, 430] width 12 height 12
checkbox input "true"
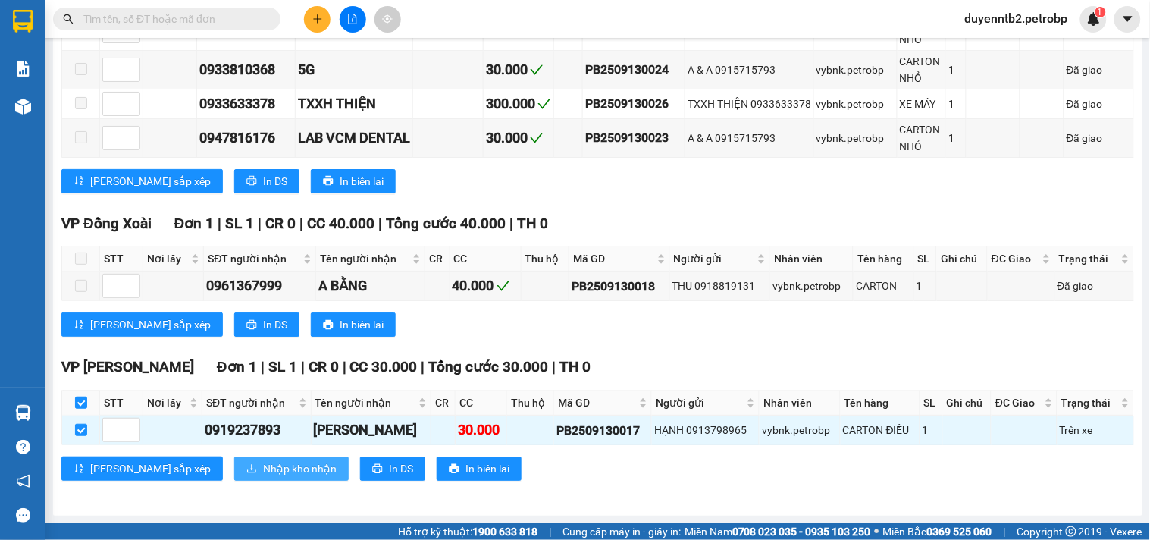
click at [266, 459] on button "Nhập kho nhận" at bounding box center [291, 468] width 114 height 24
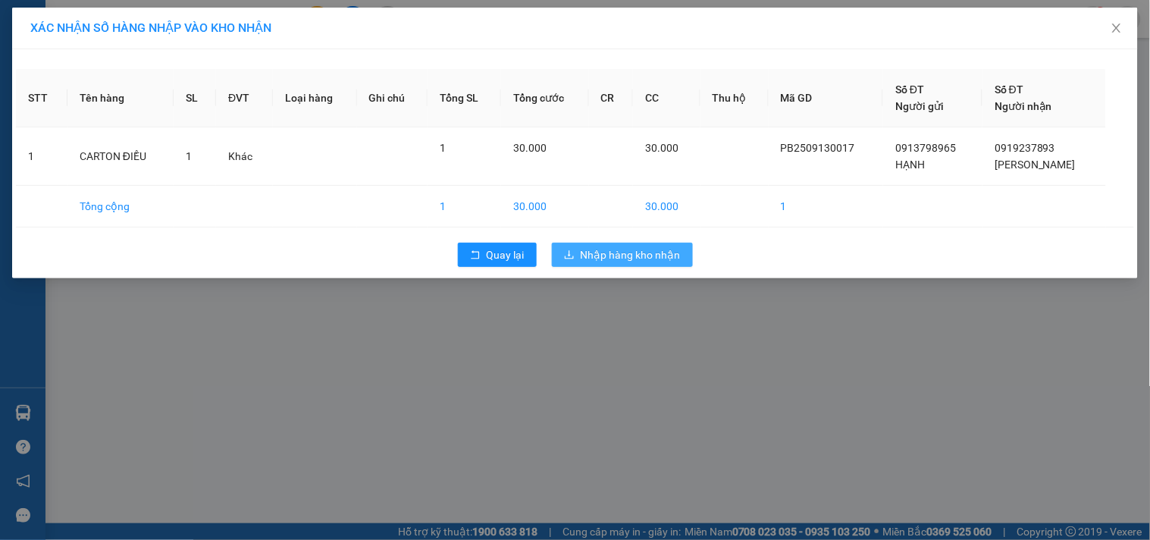
click at [600, 259] on span "Nhập hàng kho nhận" at bounding box center [631, 254] width 100 height 17
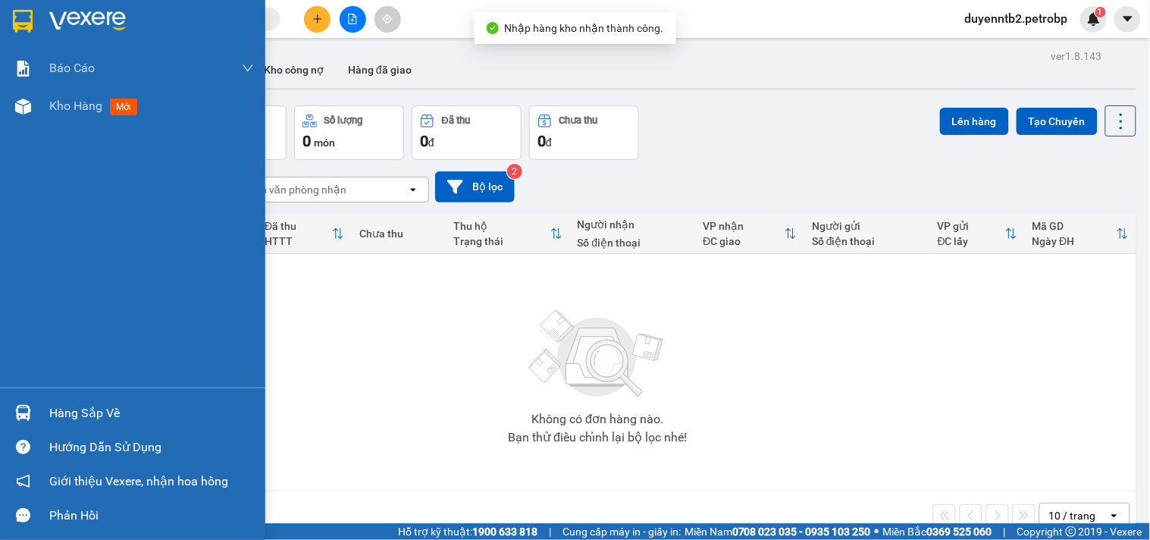
click at [109, 436] on div "Không có đơn hàng nào. Bạn thử điều chỉnh lại bộ lọc nhé!" at bounding box center [598, 372] width 1062 height 227
click at [36, 406] on div "Hàng sắp về" at bounding box center [132, 413] width 265 height 34
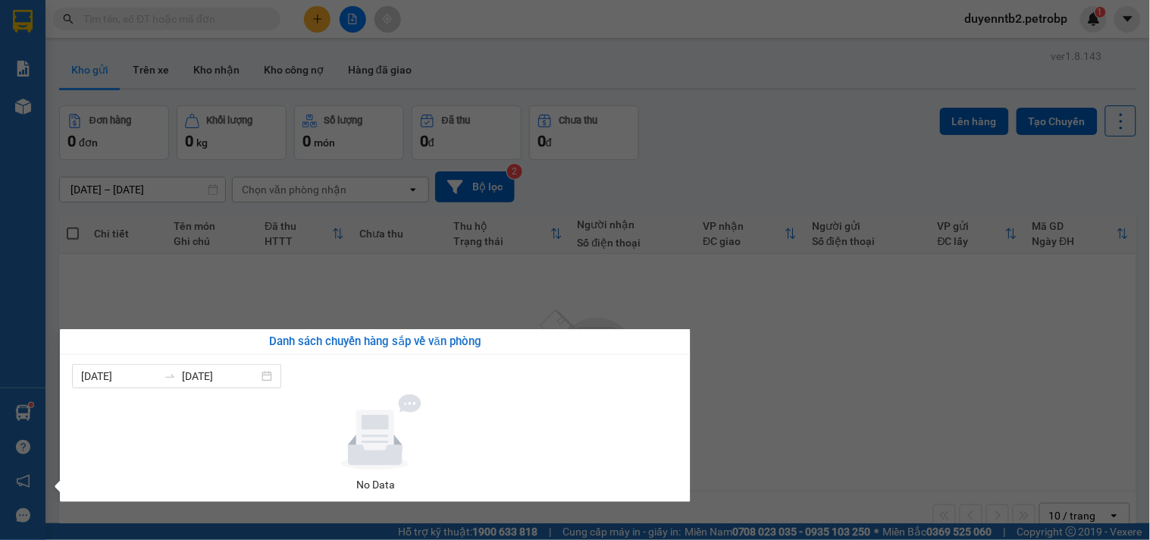
click at [53, 412] on div "Danh sách chuyến hàng sắp về văn phòng [DATE] [DATE] No Data" at bounding box center [370, 415] width 642 height 173
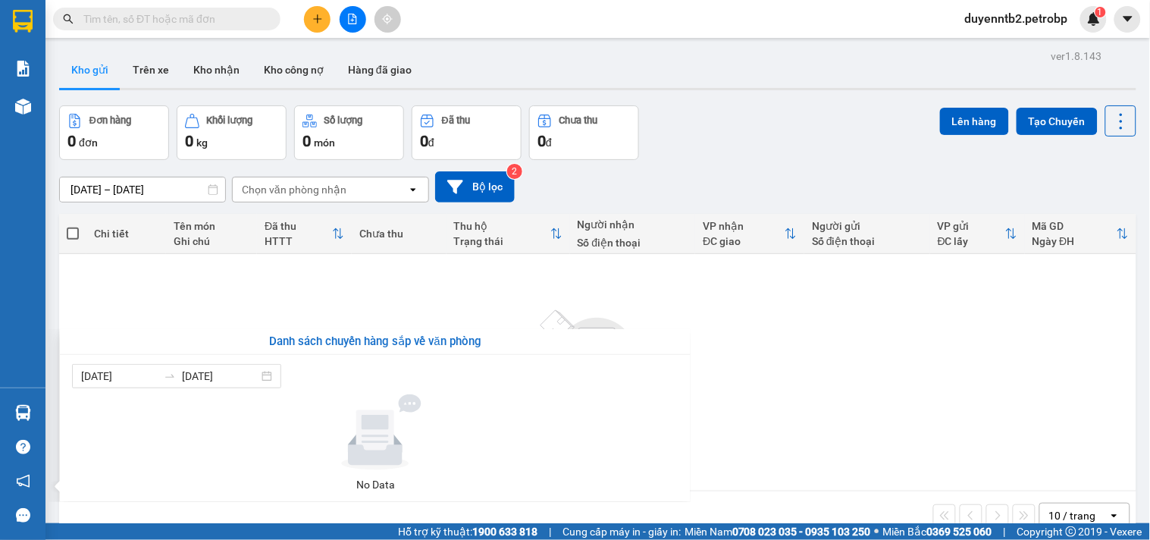
click at [915, 322] on section "Kết quả tìm kiếm ( 0 ) Bộ lọc No Data duyenntb2.petrobp 1 Báo cáo BC tiền tận n…" at bounding box center [575, 270] width 1150 height 540
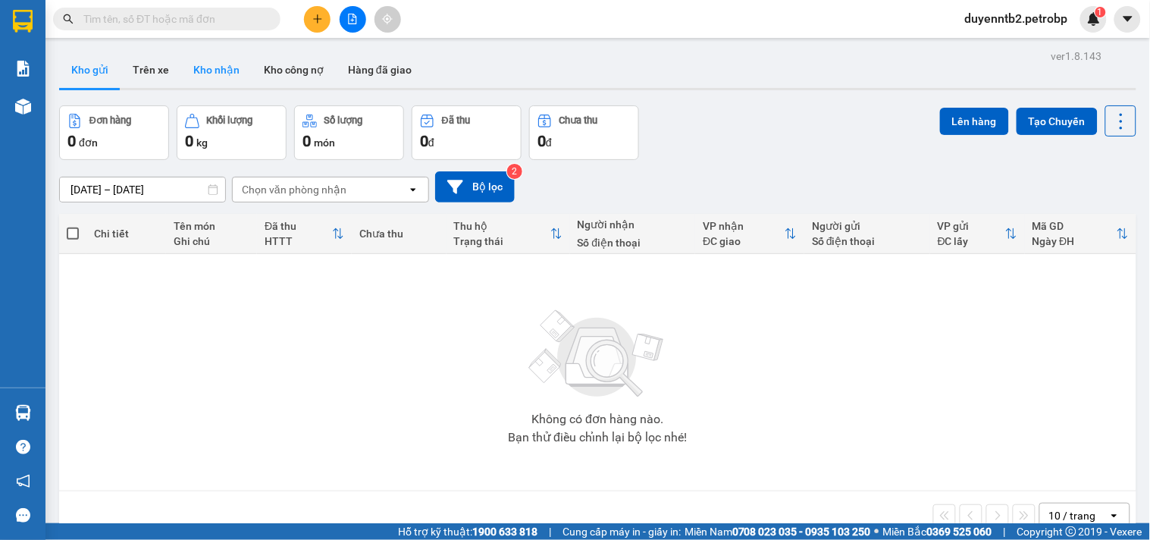
click at [230, 80] on button "Kho nhận" at bounding box center [216, 70] width 71 height 36
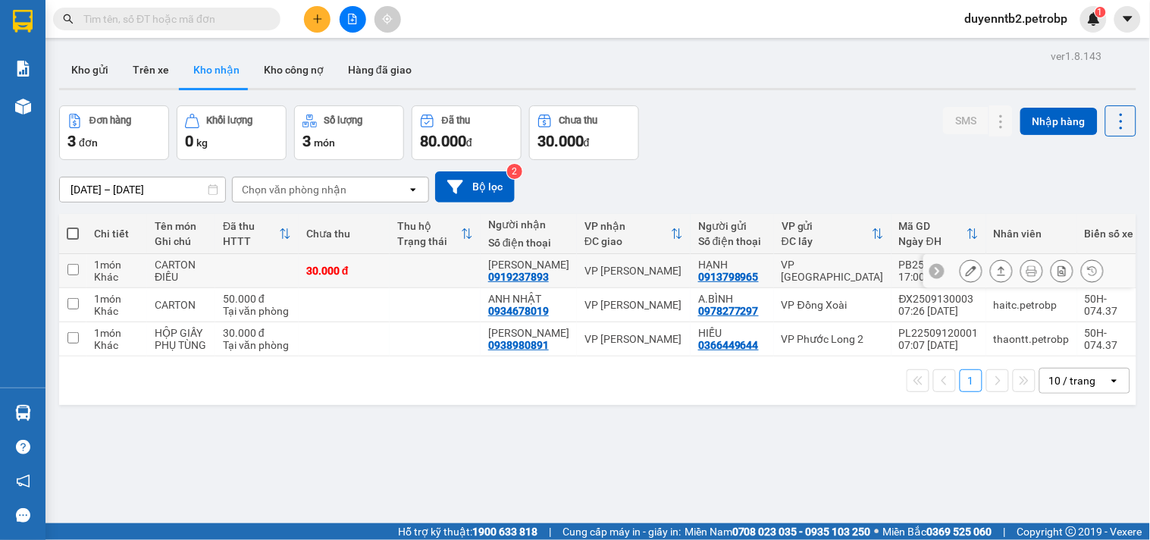
click at [384, 278] on td "30.000 đ" at bounding box center [344, 271] width 91 height 34
checkbox input "true"
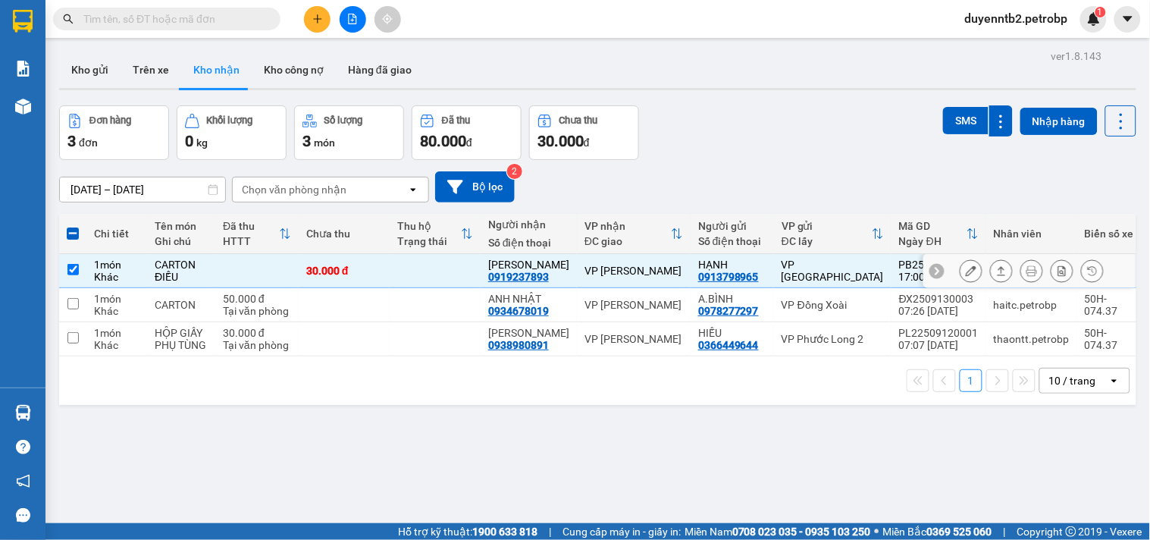
click at [966, 276] on icon at bounding box center [971, 270] width 11 height 11
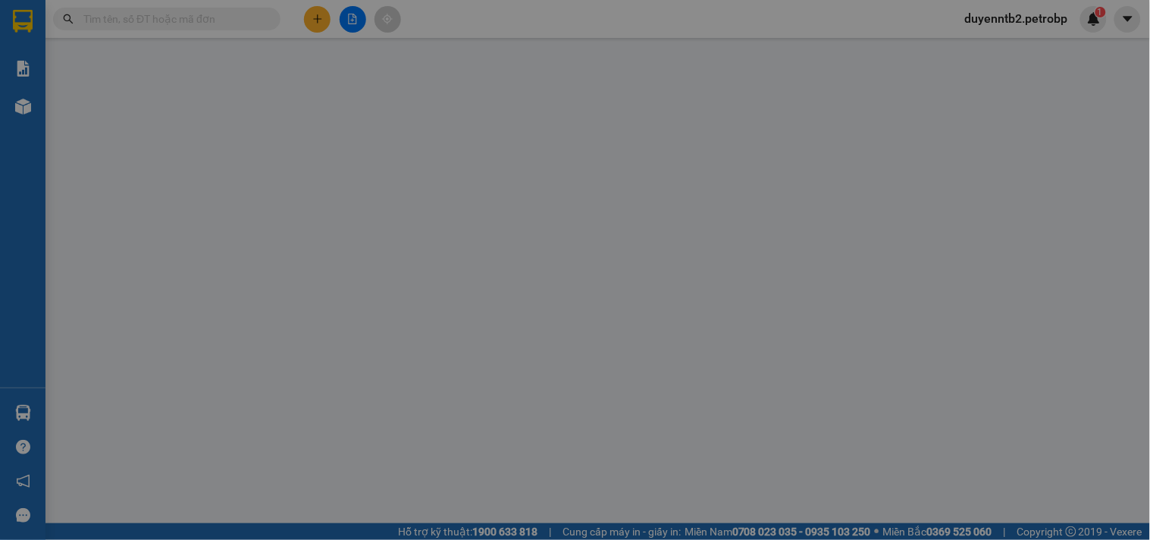
type input "0913798965"
type input "HẠNH"
type input "0919237893"
type input "[PERSON_NAME]"
type input "30.000"
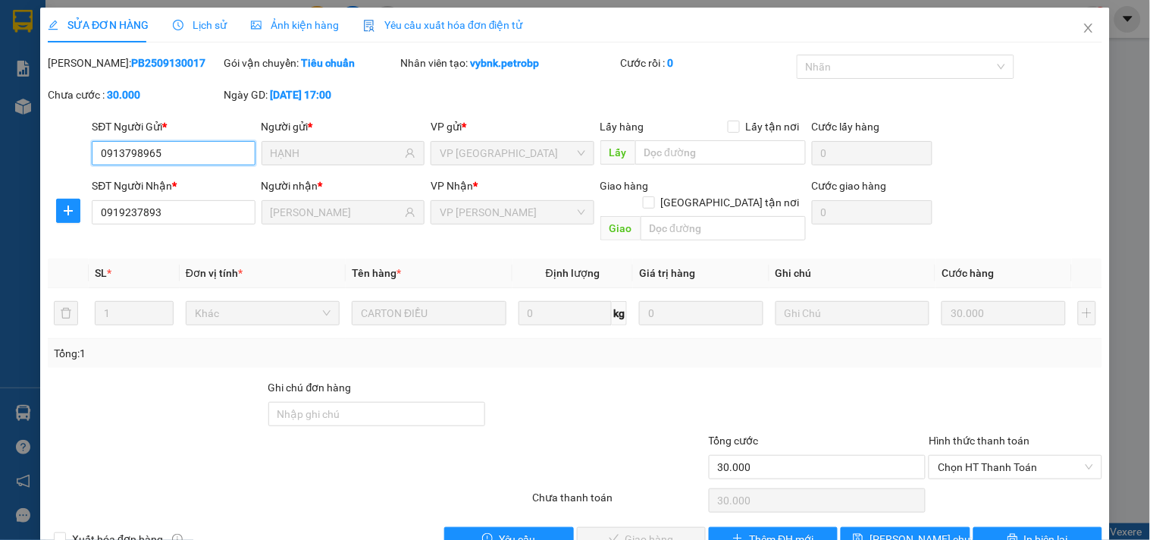
scroll to position [24, 0]
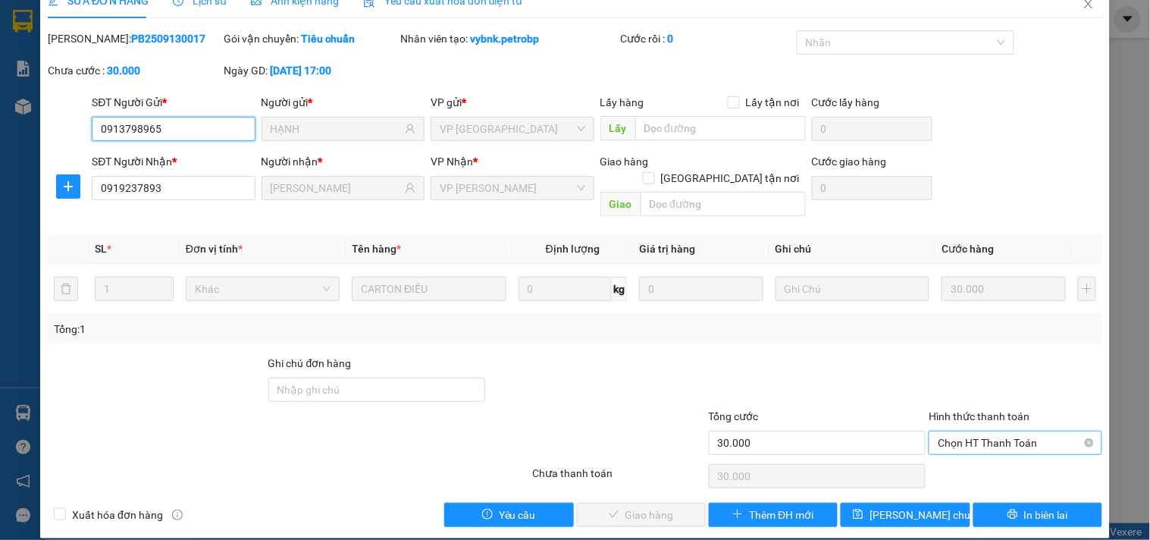
click at [1014, 431] on span "Chọn HT Thanh Toán" at bounding box center [1015, 442] width 155 height 23
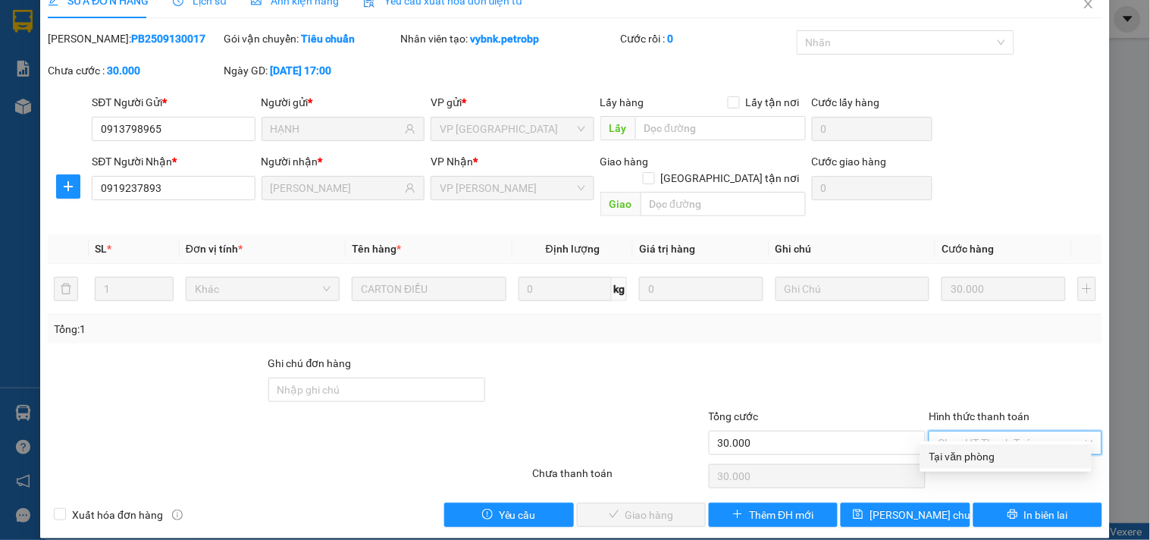
click at [992, 457] on div "Tại văn phòng" at bounding box center [1005, 456] width 153 height 17
type input "0"
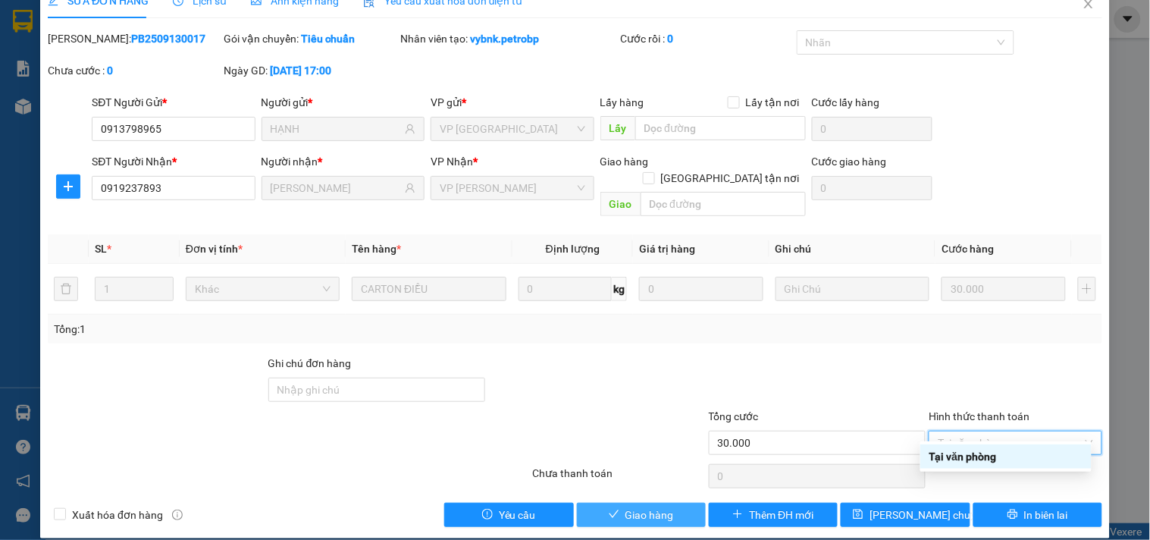
click at [657, 487] on div "Total Paid Fee 0 Total UnPaid Fee 30.000 Cash Collection Total Fee Mã ĐH: PB250…" at bounding box center [575, 278] width 1055 height 497
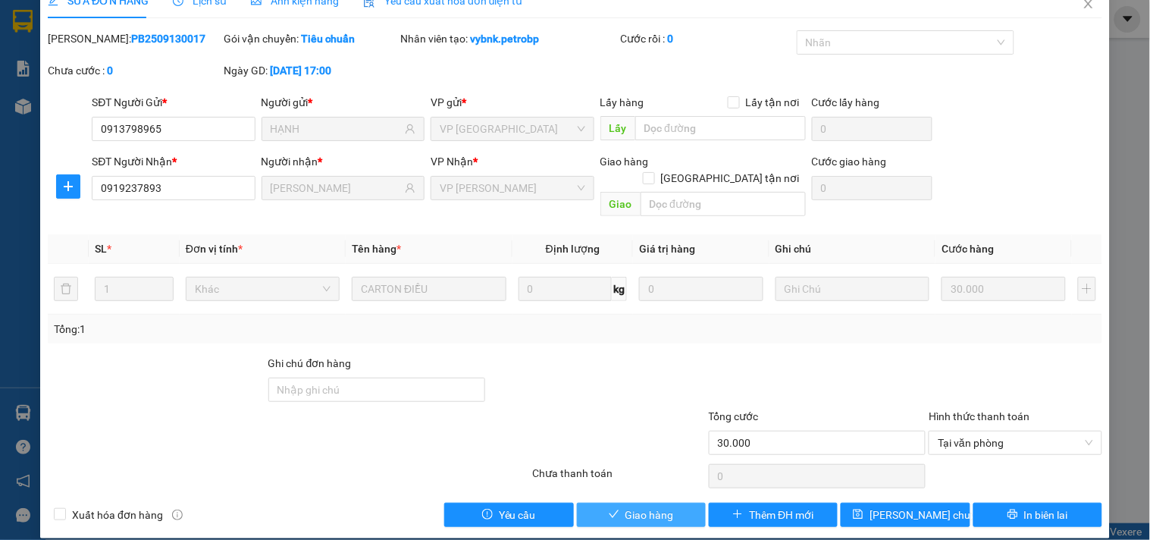
click at [653, 506] on span "Giao hàng" at bounding box center [649, 514] width 49 height 17
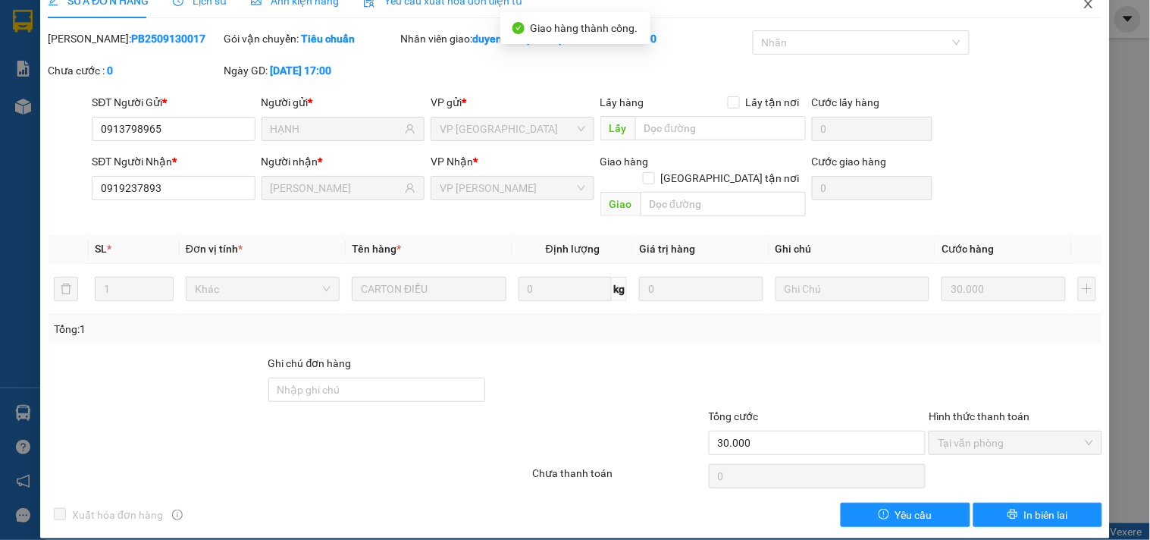
click at [1083, 0] on icon "close" at bounding box center [1089, 4] width 12 height 12
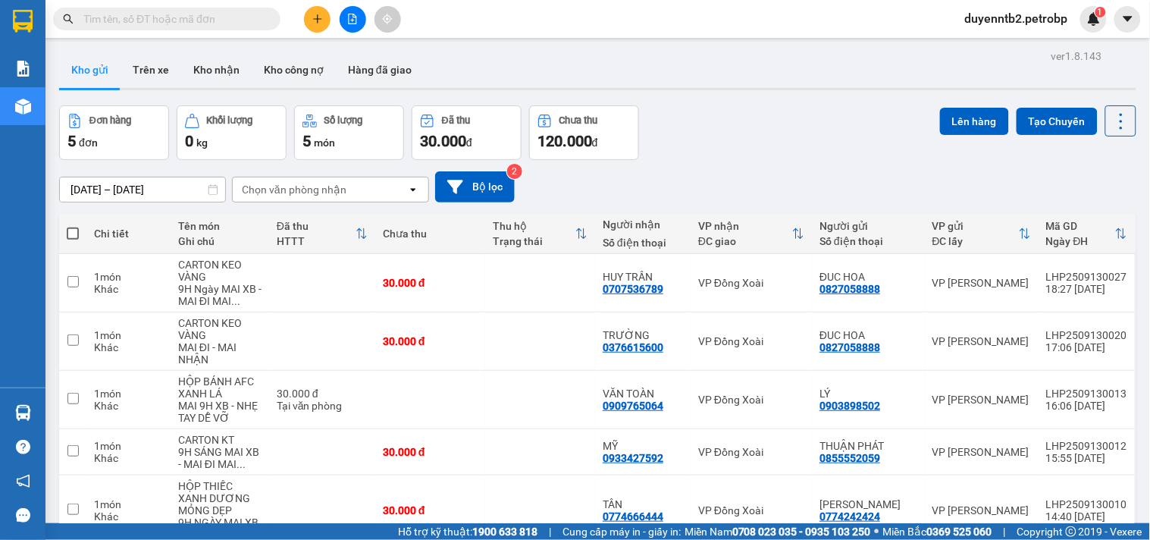
click at [222, 29] on span at bounding box center [166, 19] width 227 height 23
click at [222, 20] on input "text" at bounding box center [172, 19] width 179 height 17
paste input "0968414897"
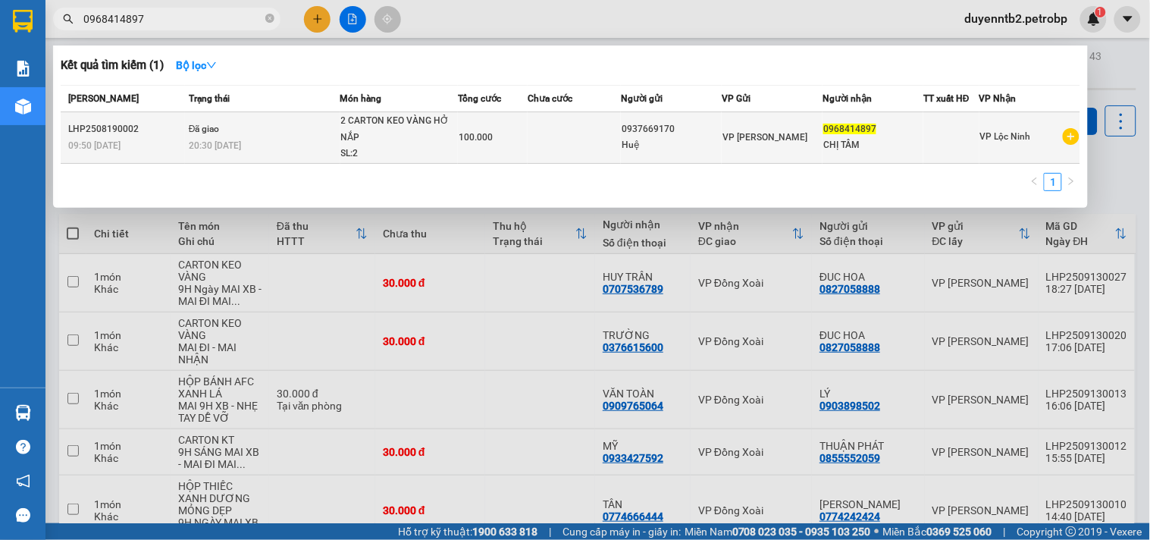
type input "0968414897"
click at [230, 131] on td "Đã giao 20:30 - 19/08" at bounding box center [262, 138] width 155 height 52
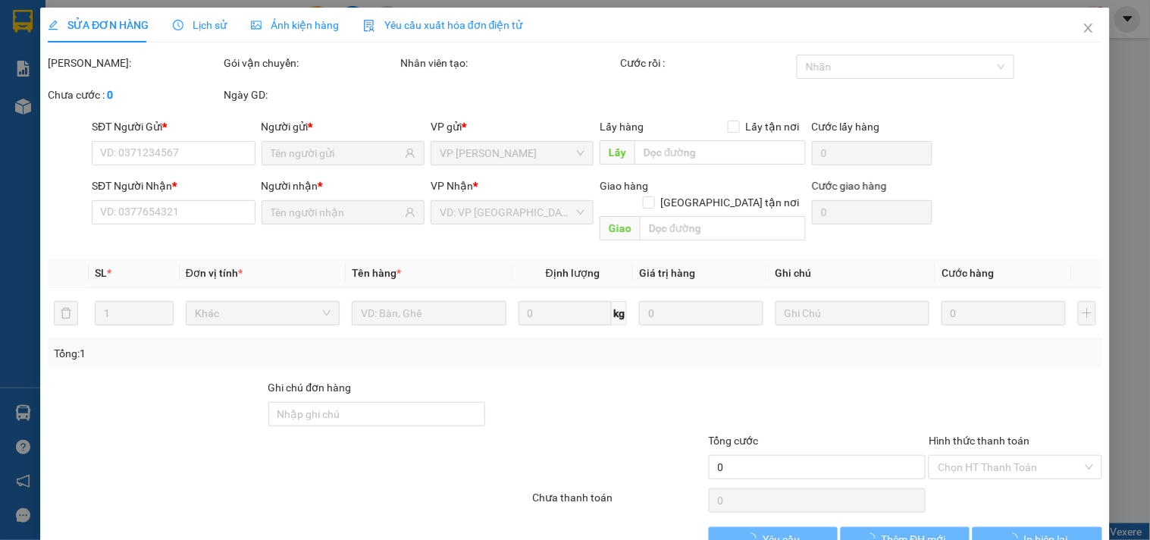
type input "0937669170"
type input "0968414897"
type input "100.000"
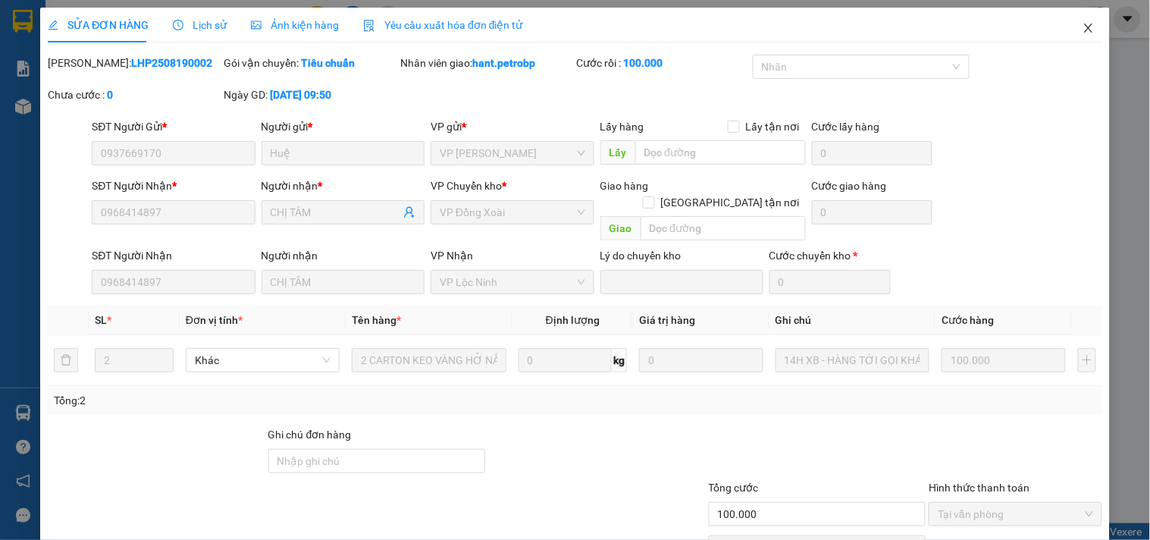
click at [1083, 23] on icon "close" at bounding box center [1089, 28] width 12 height 12
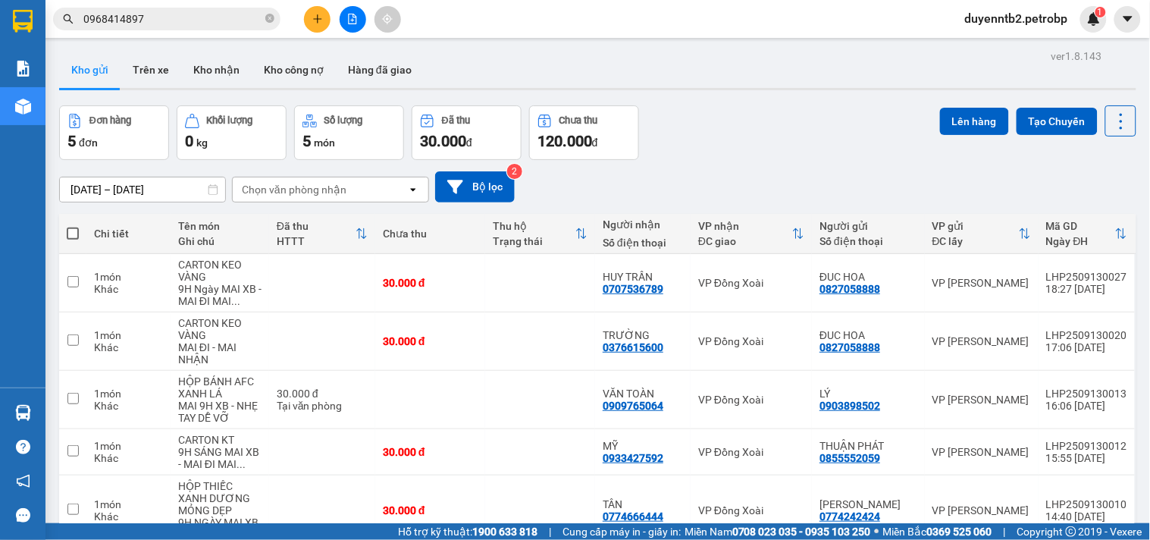
click at [165, 16] on input "0968414897" at bounding box center [172, 19] width 179 height 17
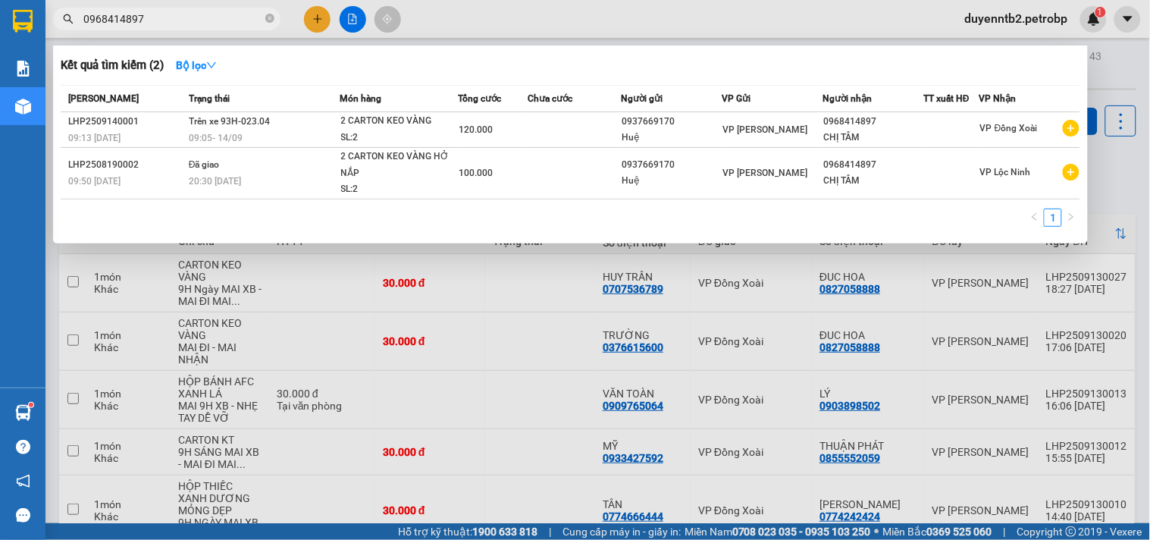
type input "0968414897"
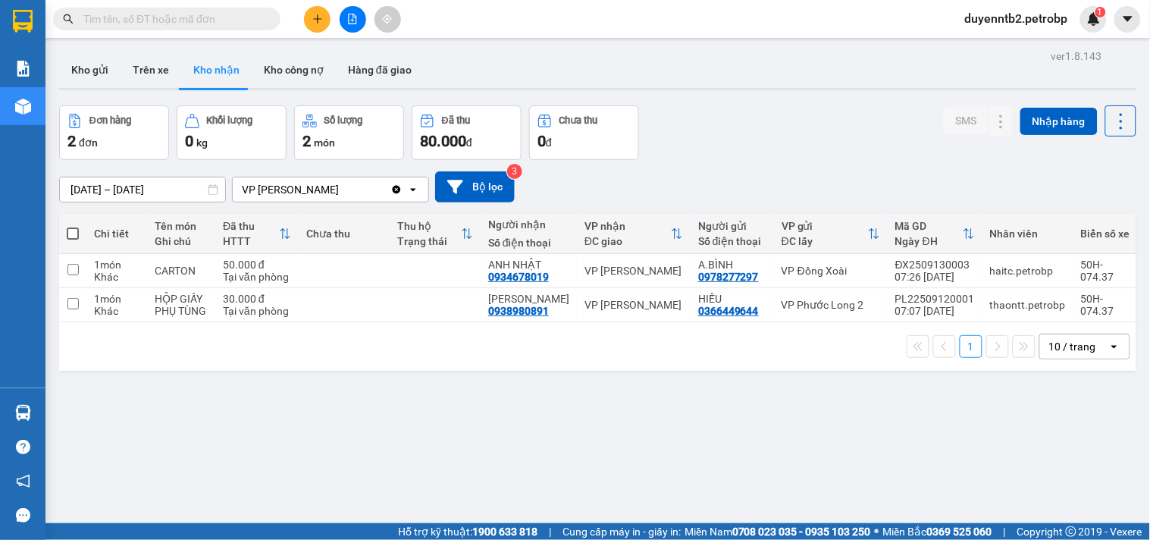
click at [152, 28] on span at bounding box center [166, 19] width 227 height 23
click at [155, 20] on input "text" at bounding box center [172, 19] width 179 height 17
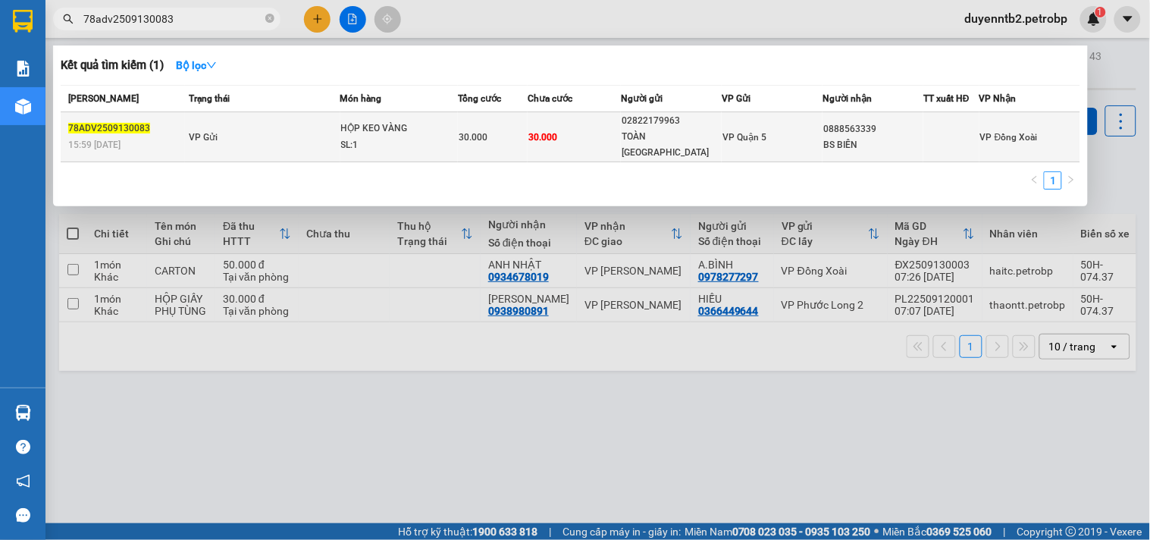
type input "78adv2509130083"
click at [334, 137] on td "VP Gửi" at bounding box center [262, 137] width 155 height 50
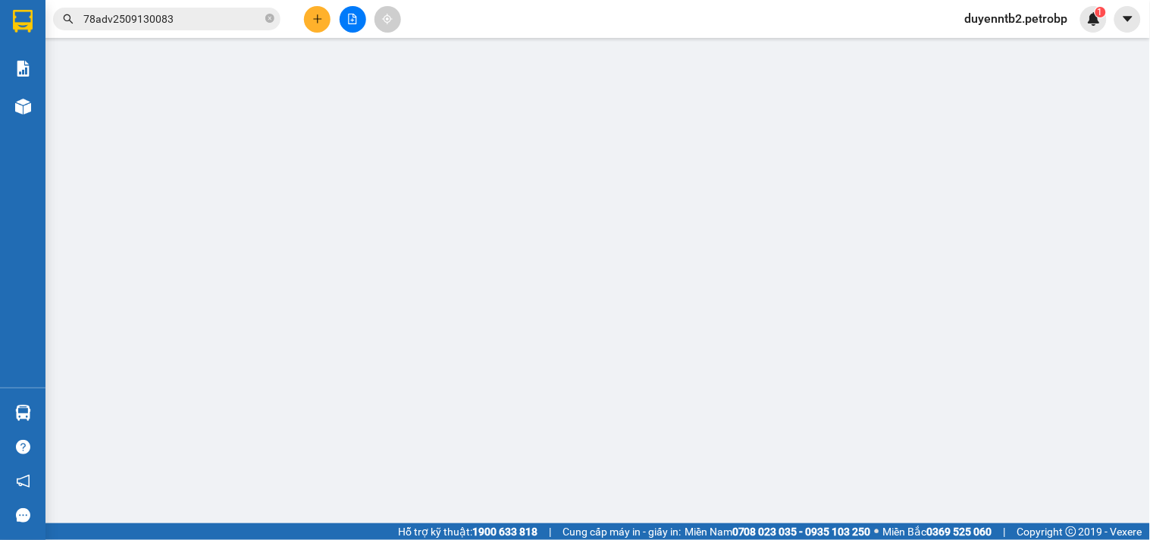
type input "02822179963"
type input "TOÀN ĐỨC"
type input "0888563339"
type input "BS BIÊN"
type input "30.000"
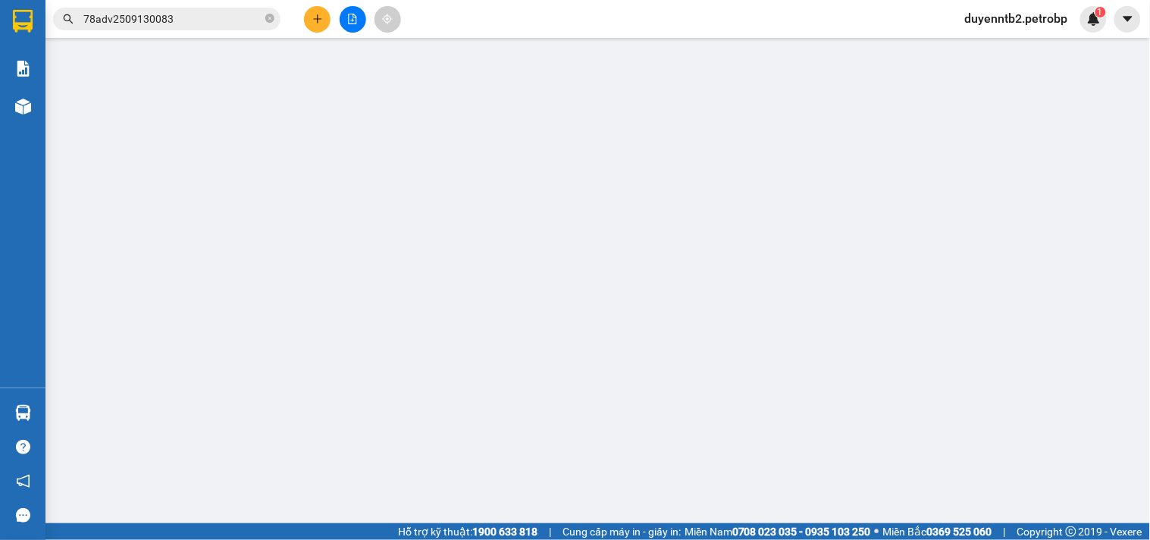
type input "30.000"
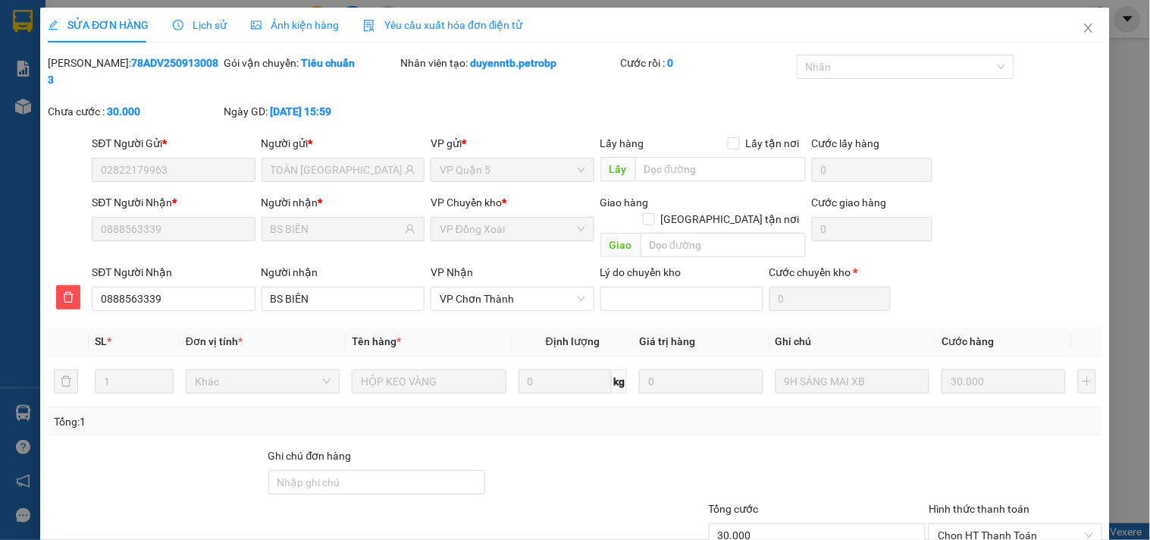
click at [191, 23] on span "Lịch sử" at bounding box center [200, 25] width 54 height 12
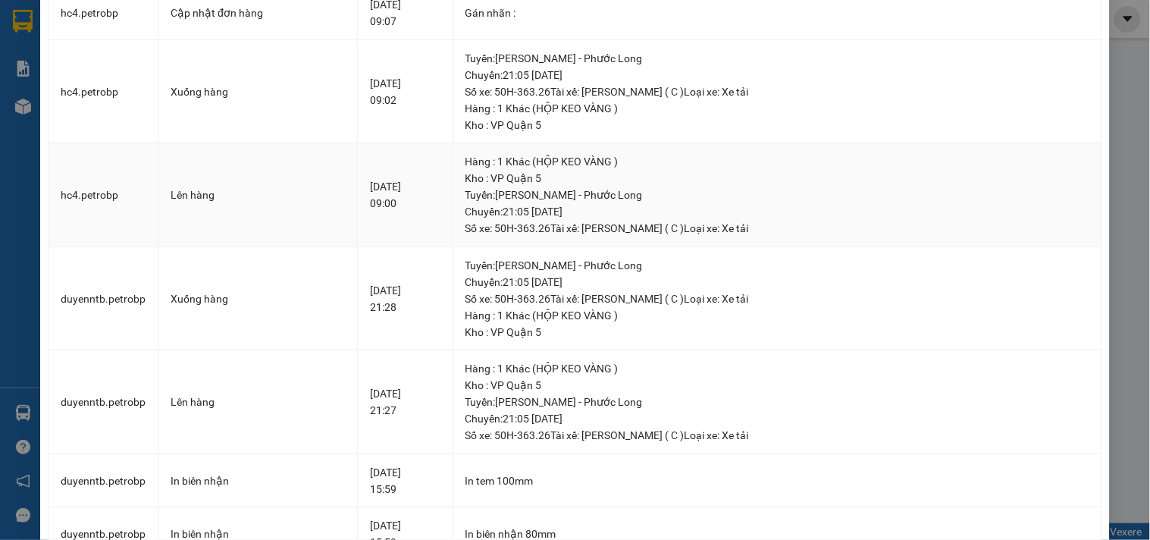
scroll to position [27, 0]
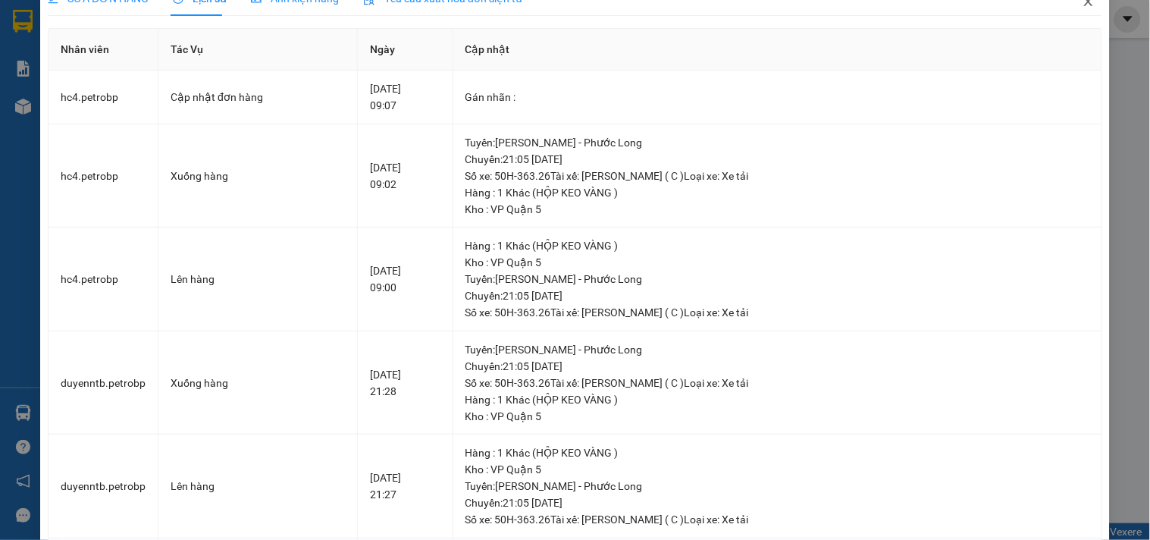
click at [1083, 8] on icon "close" at bounding box center [1089, 1] width 12 height 12
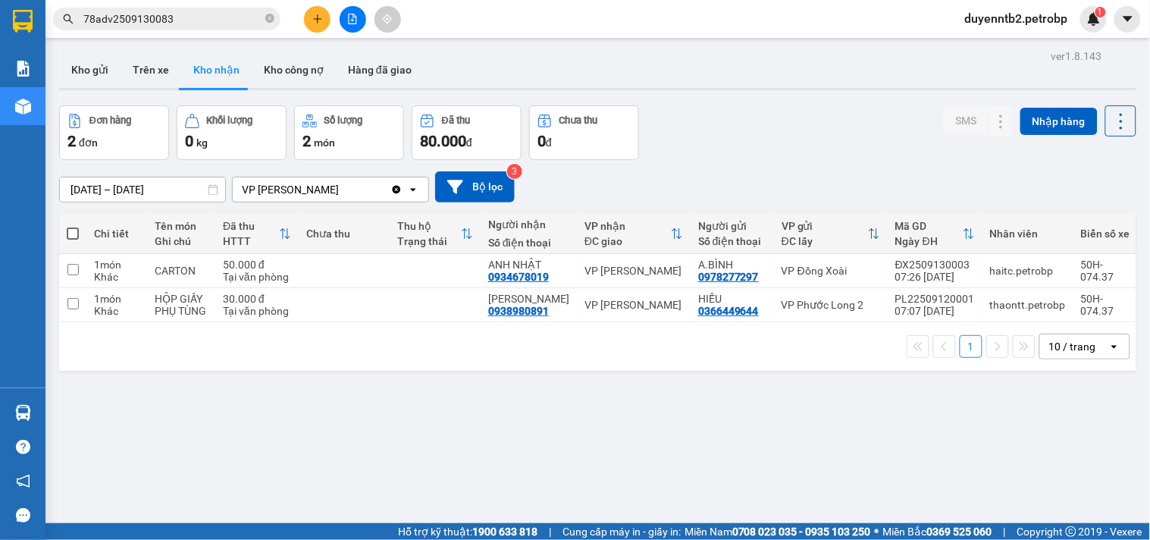
click at [716, 114] on div "Đơn hàng 2 đơn Khối lượng 0 kg Số lượng 2 món Đã thu 80.000 đ Chưa thu 0 đ SMS …" at bounding box center [597, 132] width 1077 height 55
click at [397, 188] on icon "Clear value" at bounding box center [396, 189] width 12 height 12
click at [811, 131] on div "Đơn hàng 2 đơn Khối lượng 0 kg Số lượng 2 món Đã thu 80.000 đ Chưa thu 0 đ SMS …" at bounding box center [597, 132] width 1077 height 55
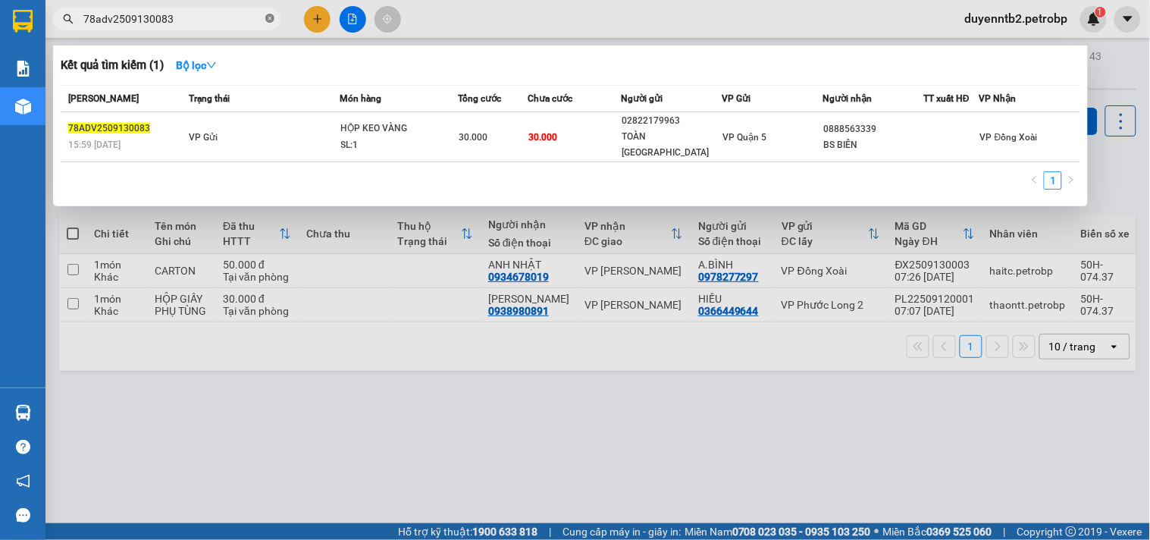
click at [268, 15] on icon "close-circle" at bounding box center [269, 18] width 9 height 9
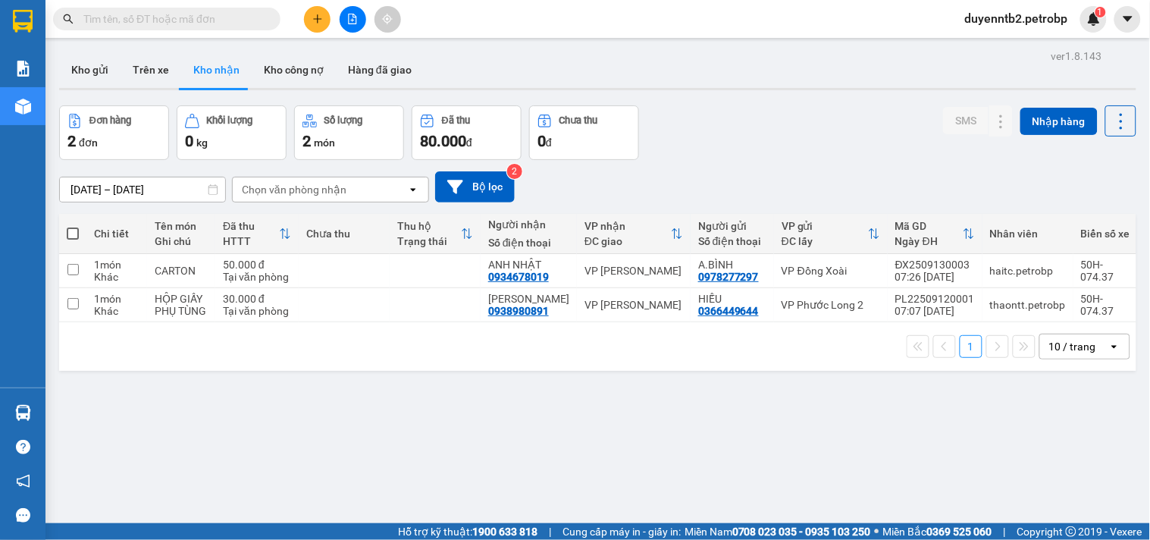
click at [851, 92] on div "ver 1.8.143 Kho gửi Trên xe Kho nhận Kho công nợ Hàng đã giao Đơn hàng 2 đơn Kh…" at bounding box center [597, 315] width 1089 height 540
